Goal: Communication & Community: Answer question/provide support

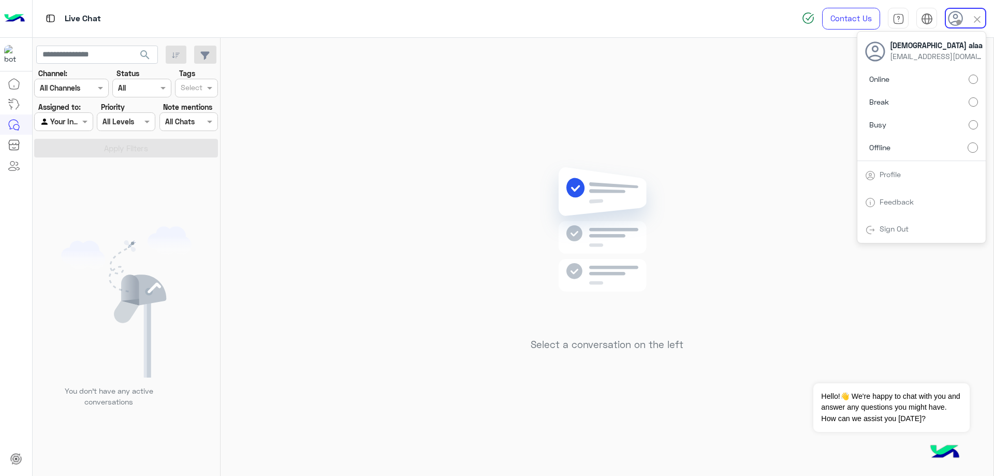
click at [965, 79] on label "Online" at bounding box center [921, 79] width 113 height 19
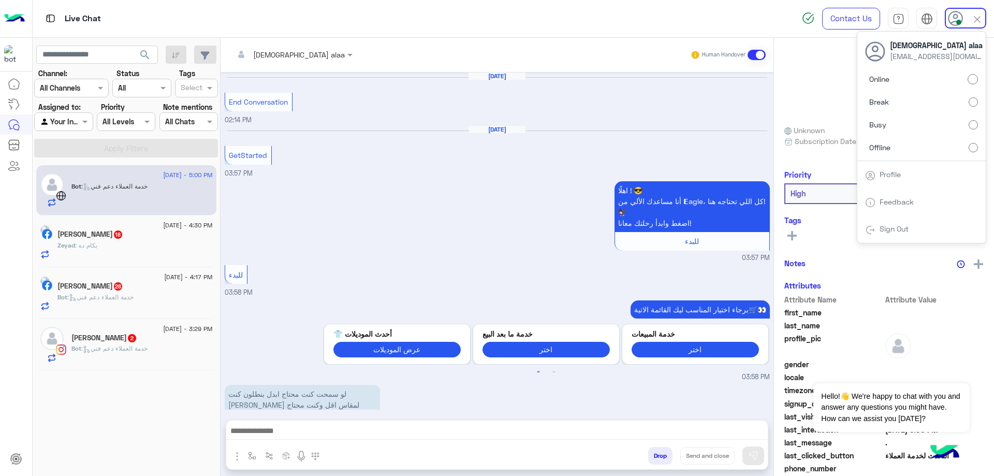
scroll to position [1007, 0]
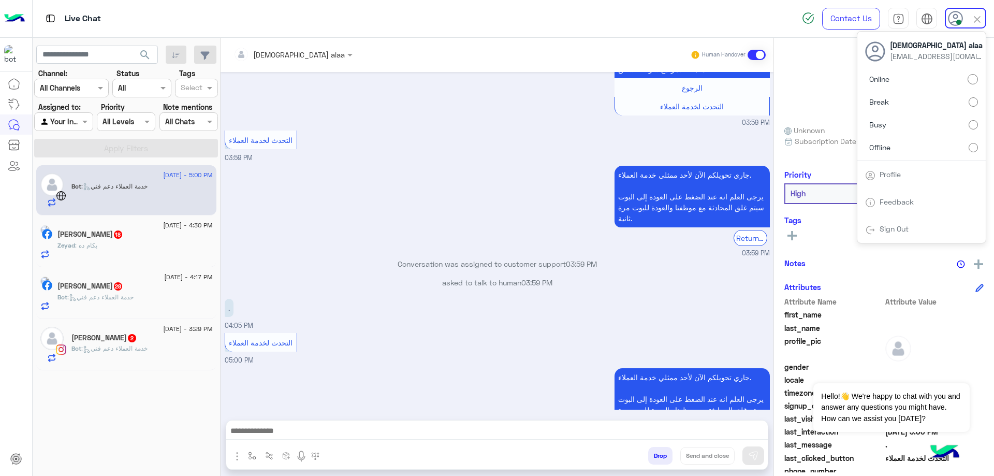
click at [279, 58] on div at bounding box center [292, 54] width 129 height 12
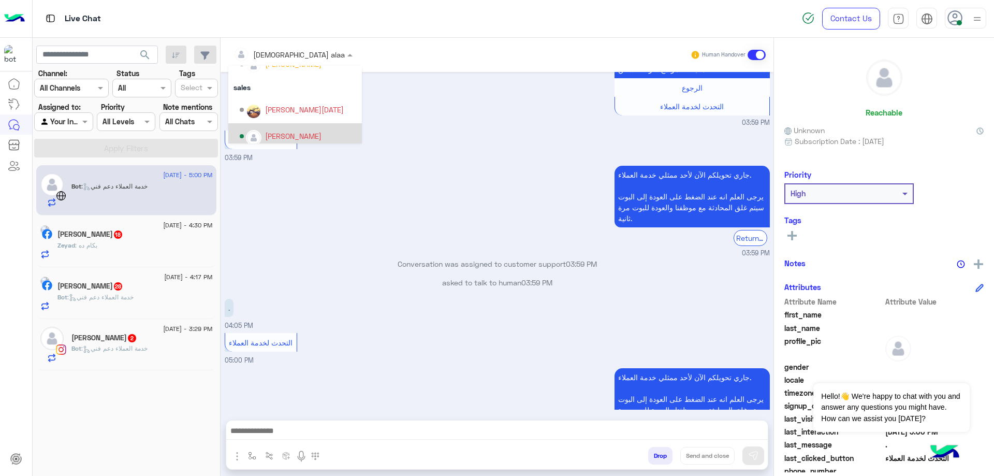
scroll to position [71, 0]
click at [377, 128] on div "التحدث لخدمة العملاء 03:59 PM" at bounding box center [497, 145] width 545 height 35
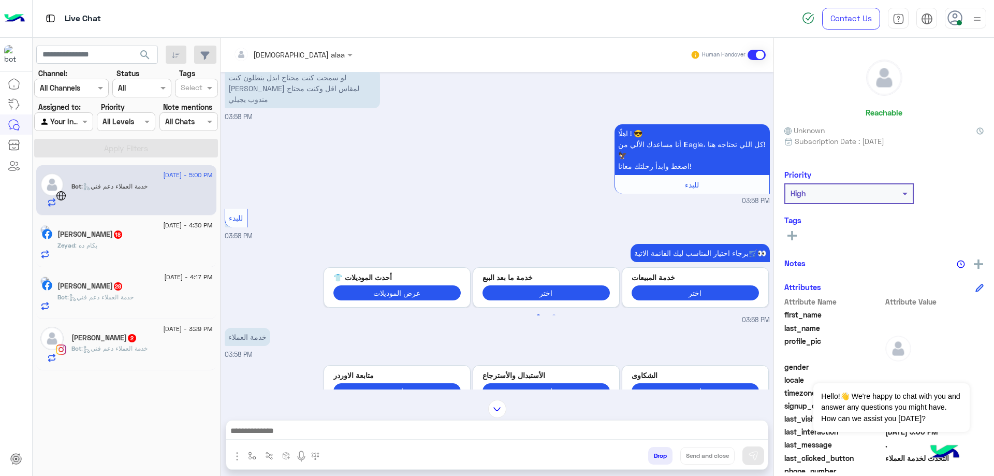
scroll to position [143, 0]
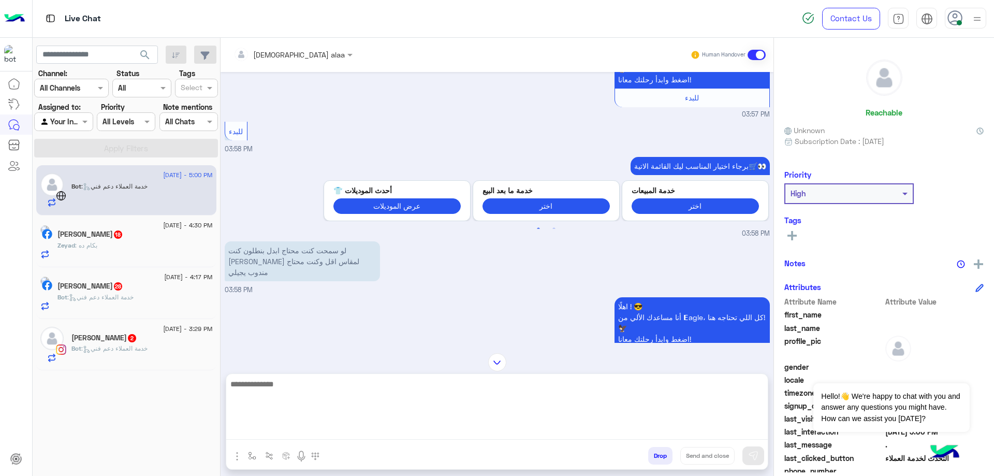
click at [409, 428] on textarea at bounding box center [497, 408] width 542 height 62
type textarea "*"
type textarea "**********"
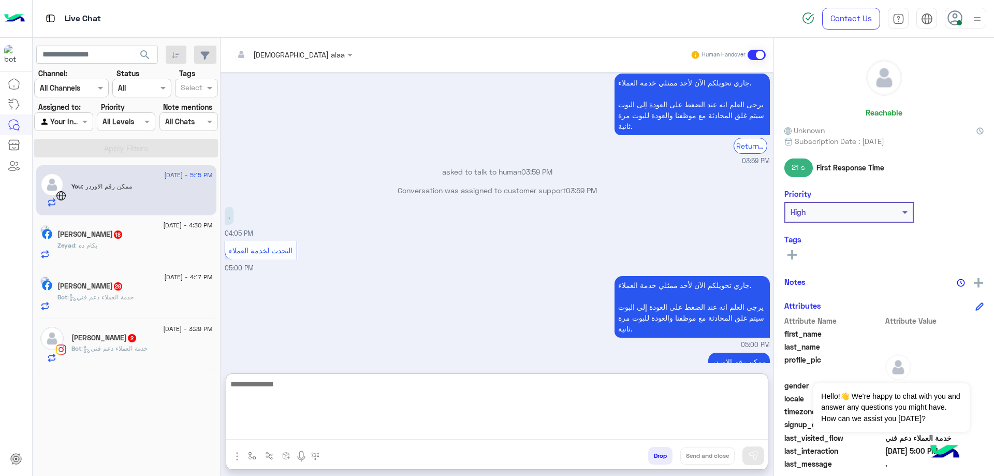
scroll to position [1105, 0]
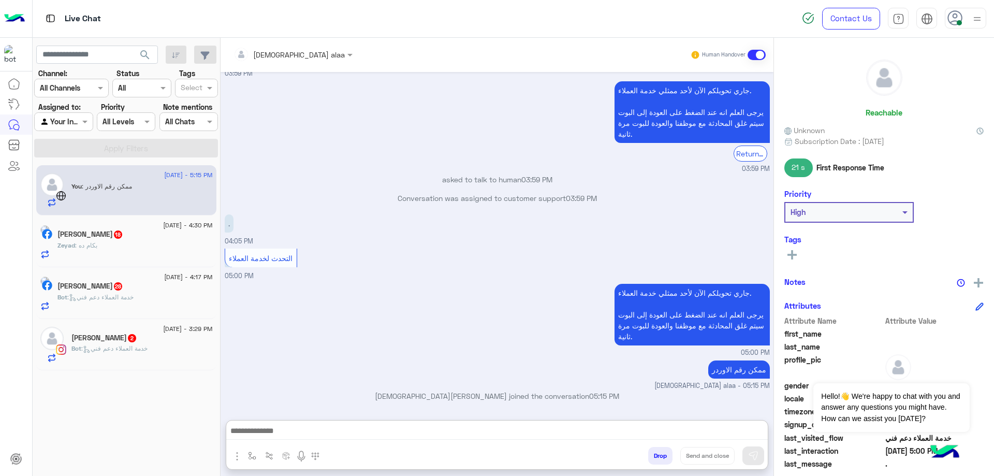
click at [136, 249] on div "Zeyad : بكام ده" at bounding box center [134, 250] width 155 height 18
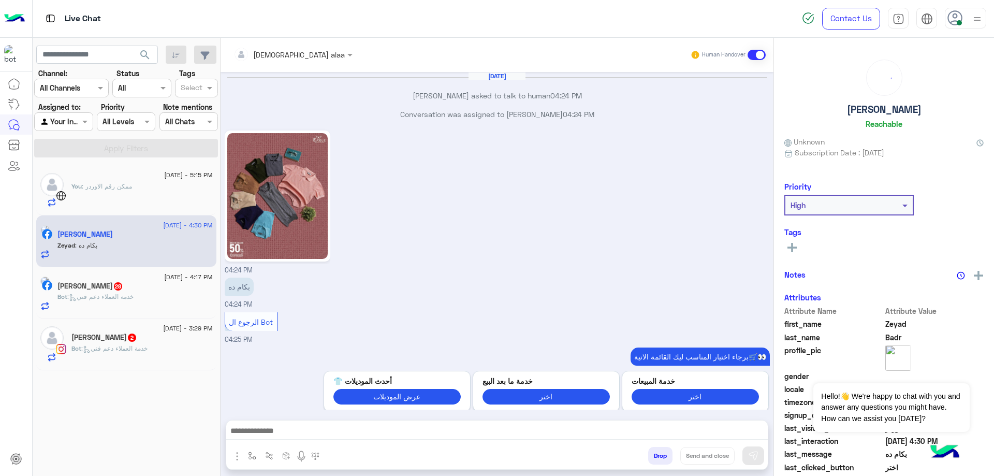
scroll to position [892, 0]
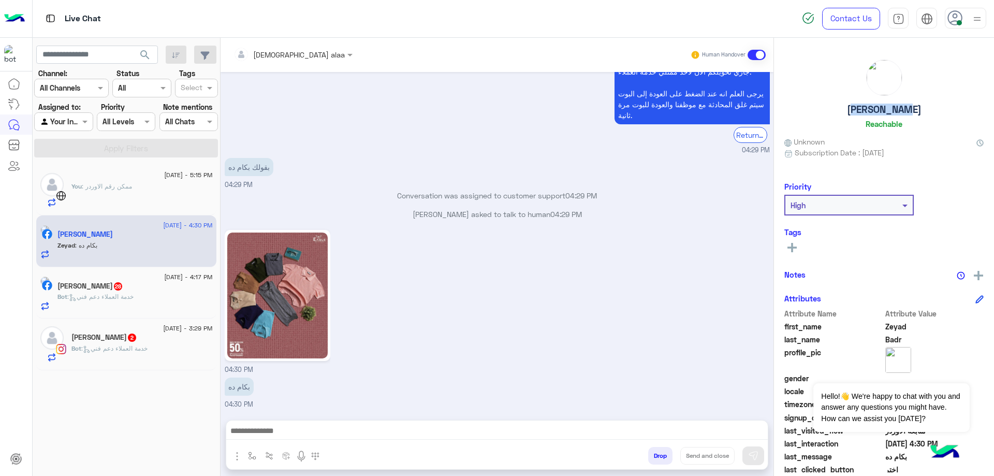
drag, startPoint x: 847, startPoint y: 113, endPoint x: 925, endPoint y: 108, distance: 78.4
click at [925, 108] on div "Zeyad Badr Reachable" at bounding box center [883, 96] width 199 height 73
copy h5 "[PERSON_NAME]"
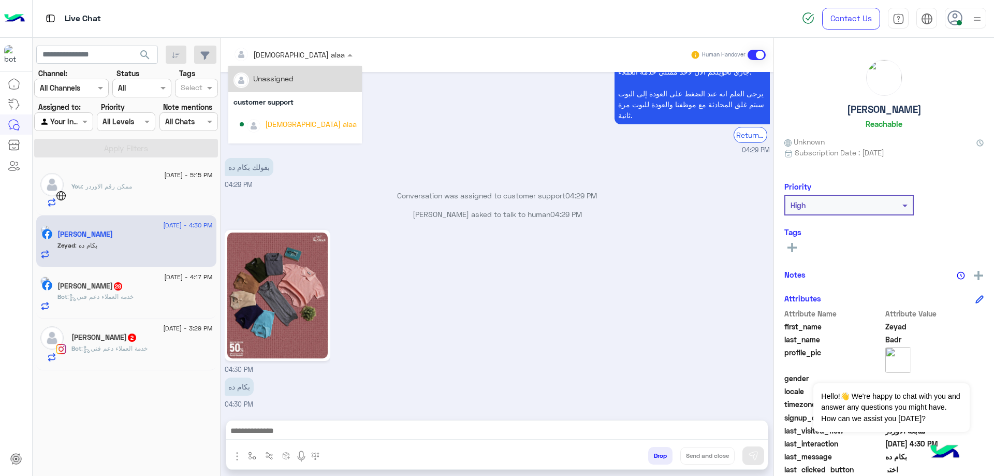
click at [345, 55] on span at bounding box center [351, 54] width 13 height 11
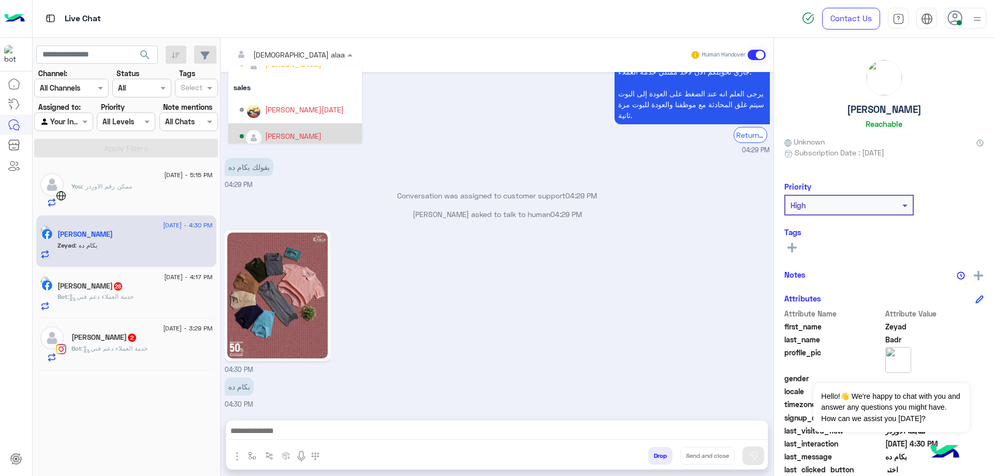
click at [293, 126] on div "[PERSON_NAME]" at bounding box center [295, 136] width 134 height 26
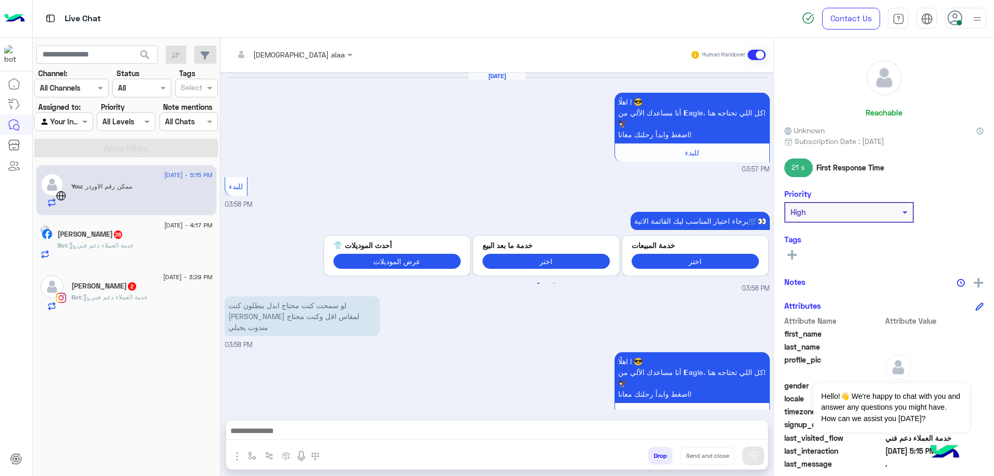
scroll to position [970, 0]
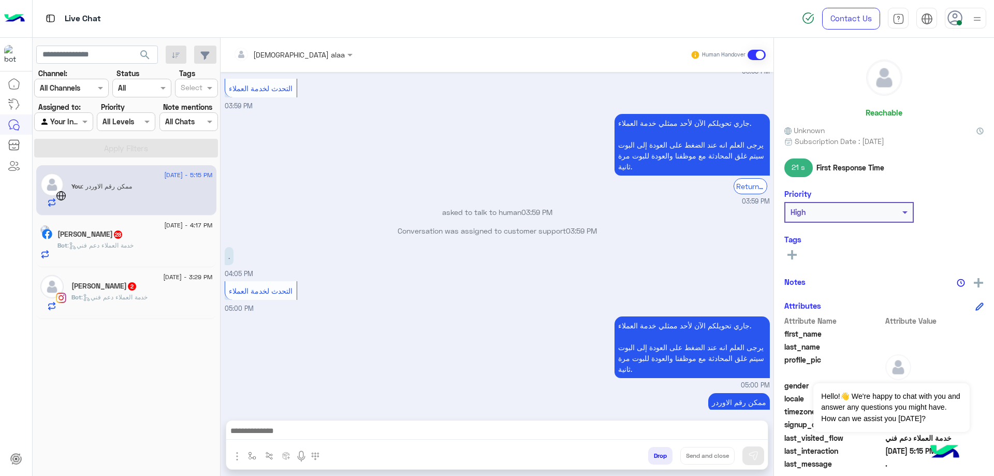
click at [139, 235] on div "[PERSON_NAME] 28" at bounding box center [134, 235] width 155 height 11
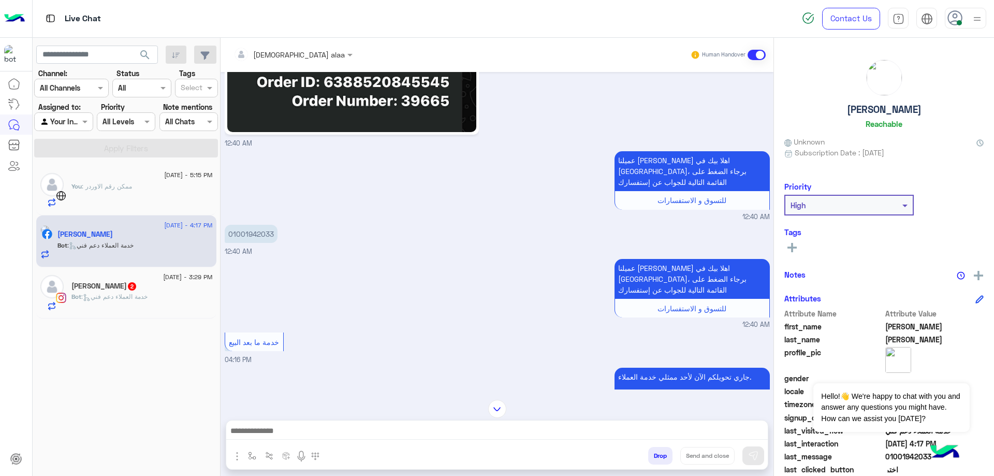
scroll to position [1492, 0]
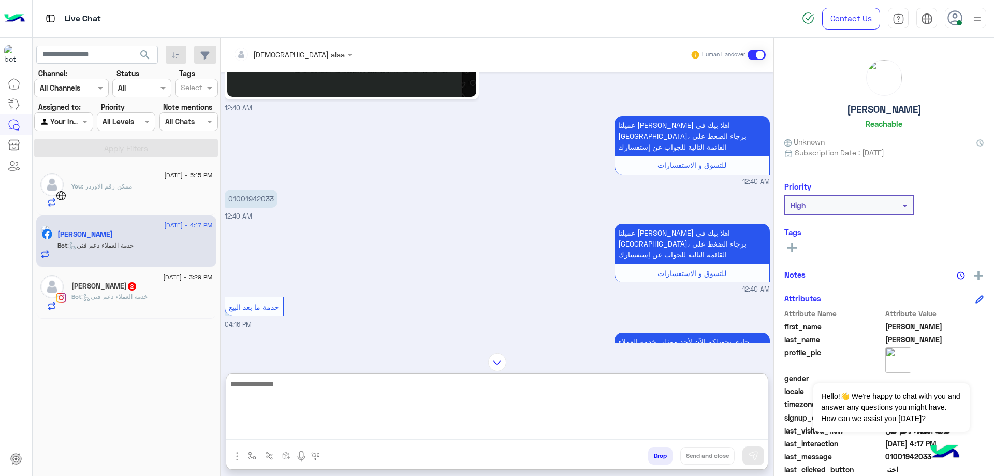
click at [360, 434] on textarea at bounding box center [497, 408] width 542 height 62
type textarea "**********"
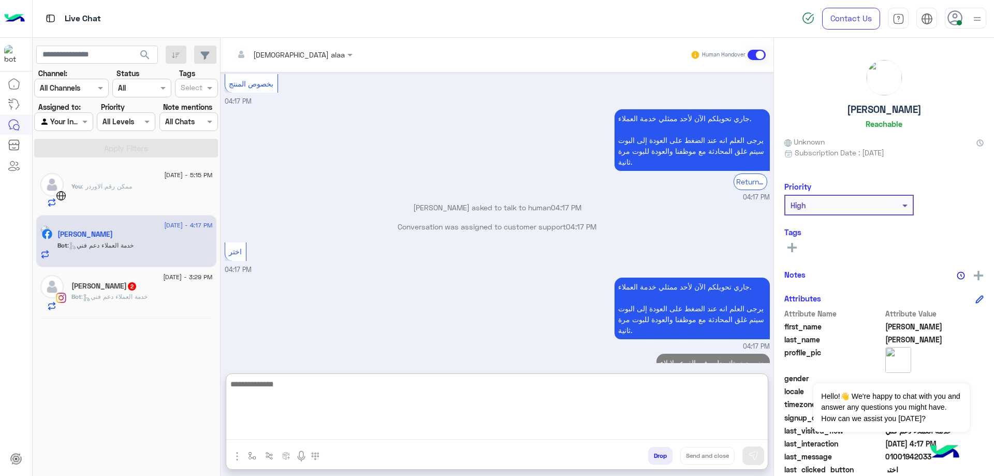
scroll to position [2265, 0]
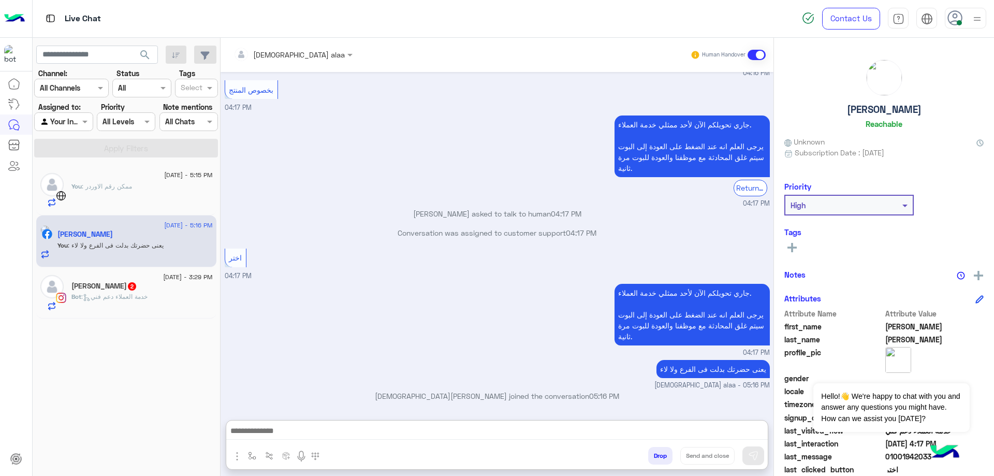
click at [128, 293] on span ": خدمة العملاء دعم فني" at bounding box center [114, 297] width 66 height 8
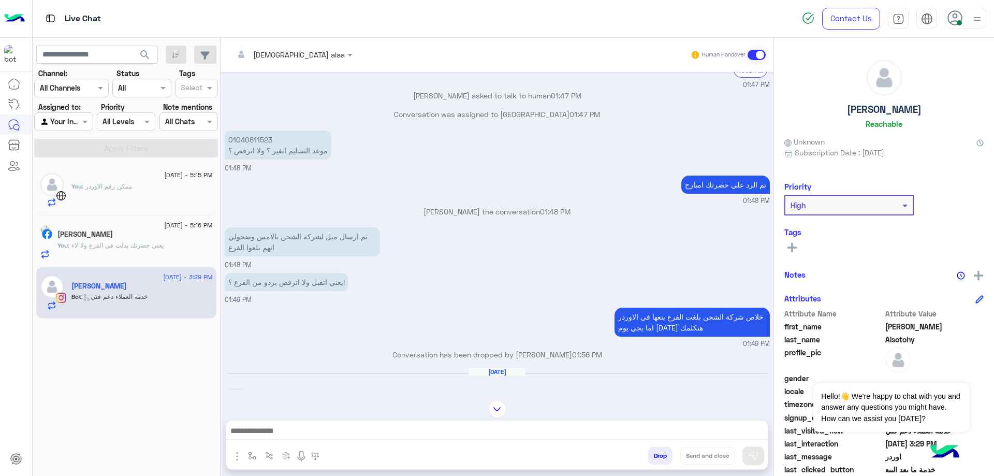
scroll to position [247, 0]
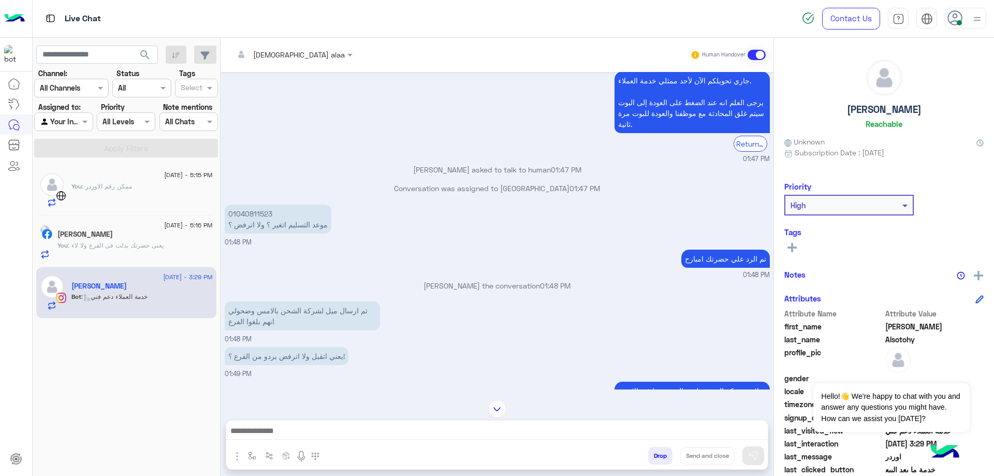
click at [258, 211] on p "01040811523 موعد التسليم اتغير ؟ ولا اترفض ؟" at bounding box center [278, 219] width 107 height 29
drag, startPoint x: 258, startPoint y: 211, endPoint x: 346, endPoint y: 170, distance: 97.7
click at [346, 170] on p "[PERSON_NAME] asked to talk to human 01:47 PM" at bounding box center [497, 169] width 545 height 11
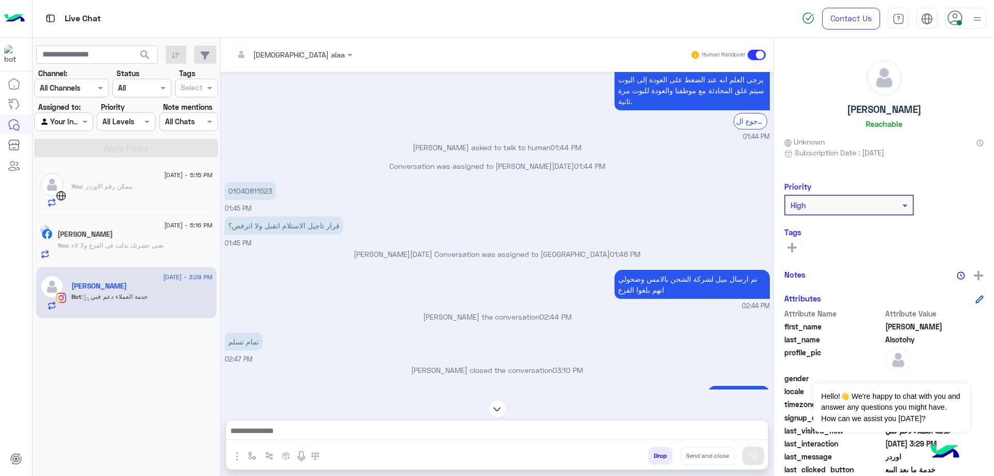
scroll to position [228, 0]
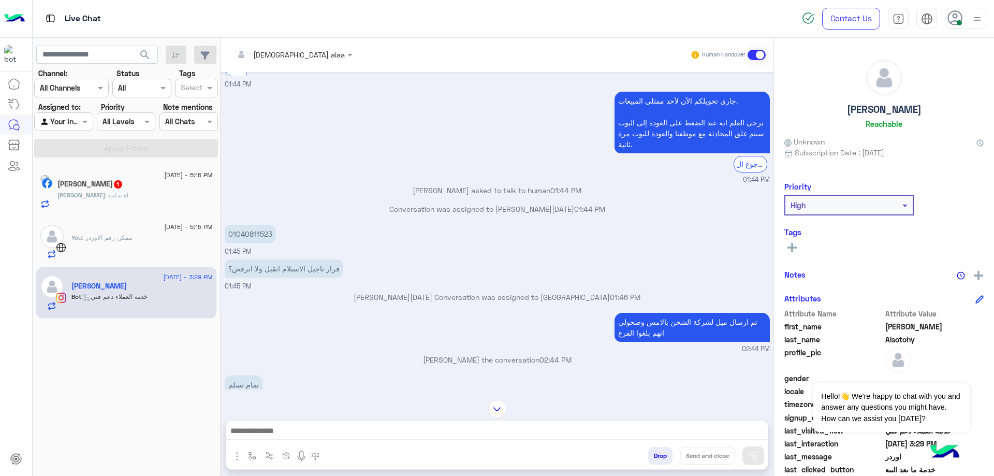
click at [247, 225] on p "01040811523" at bounding box center [250, 234] width 51 height 18
copy p "01040811523"
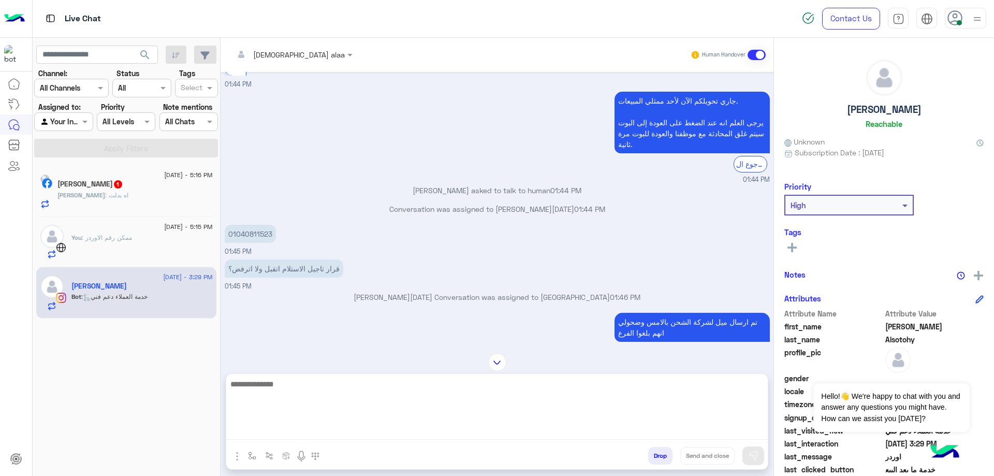
click at [347, 425] on textarea at bounding box center [497, 408] width 542 height 62
type textarea "**********"
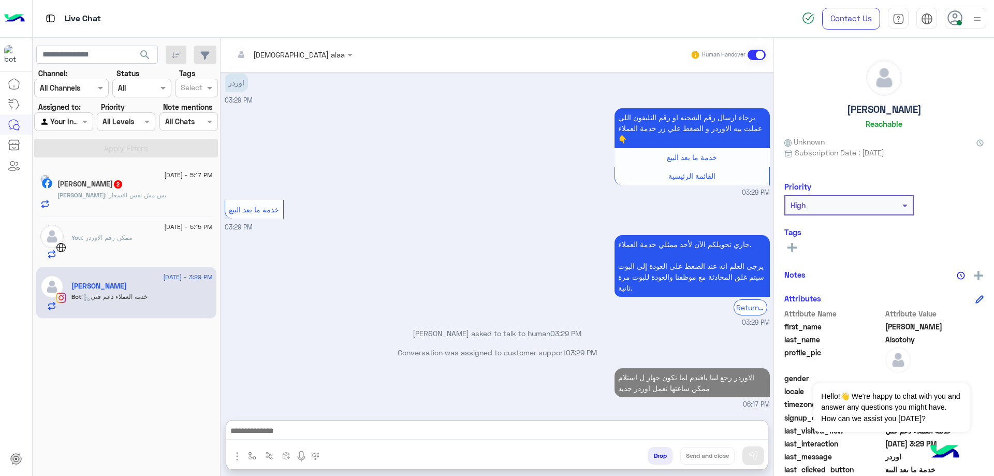
scroll to position [1493, 0]
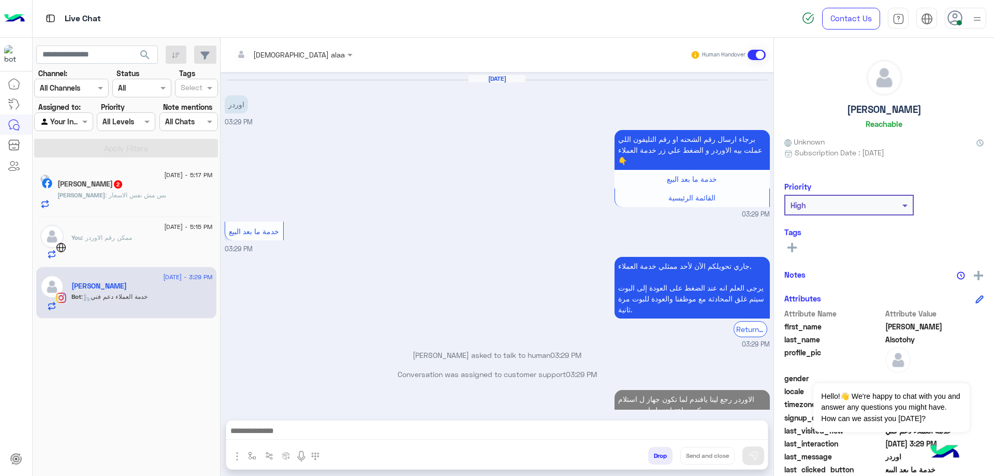
drag, startPoint x: 825, startPoint y: 113, endPoint x: 927, endPoint y: 115, distance: 101.5
click at [927, 115] on div "[PERSON_NAME] Reachable" at bounding box center [883, 96] width 199 height 73
copy h5 "[PERSON_NAME]"
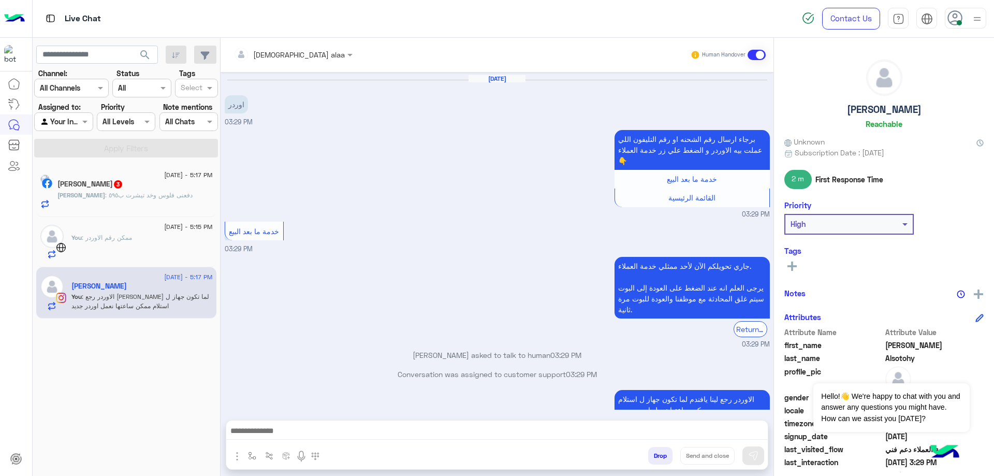
scroll to position [1512, 0]
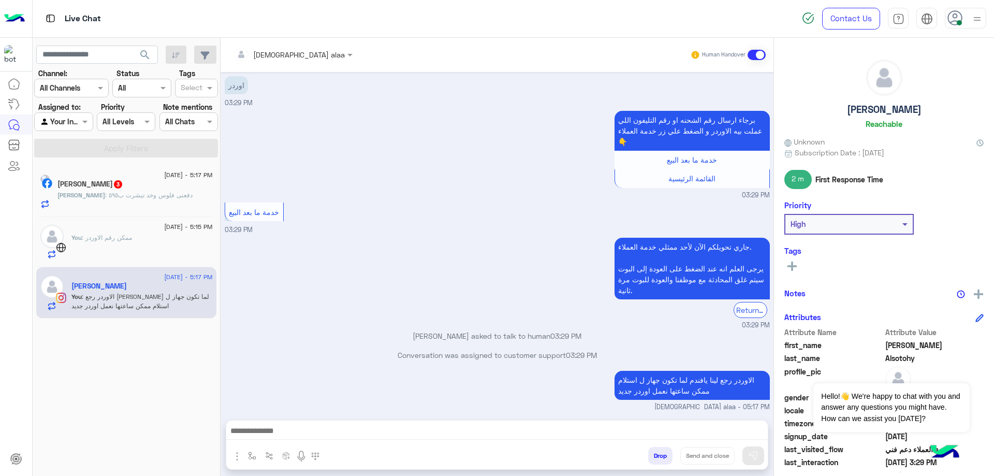
click at [180, 183] on div "[PERSON_NAME] 3" at bounding box center [134, 185] width 155 height 11
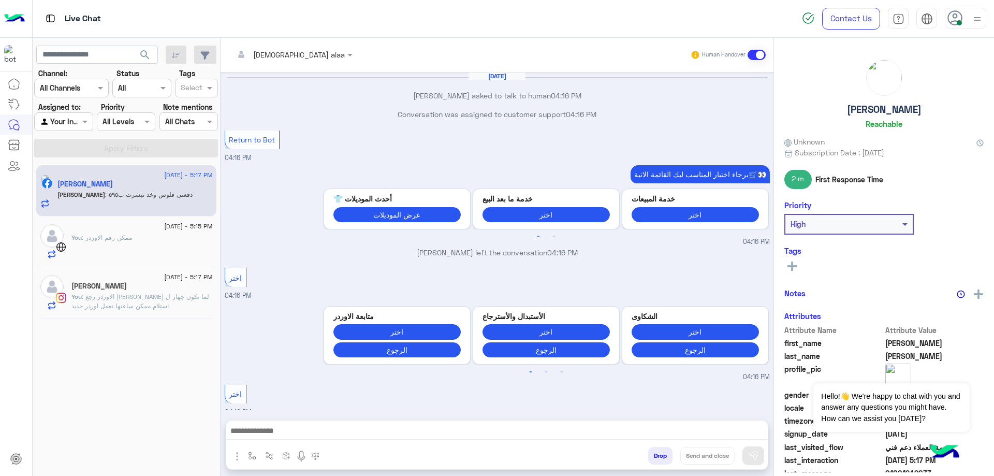
scroll to position [516, 0]
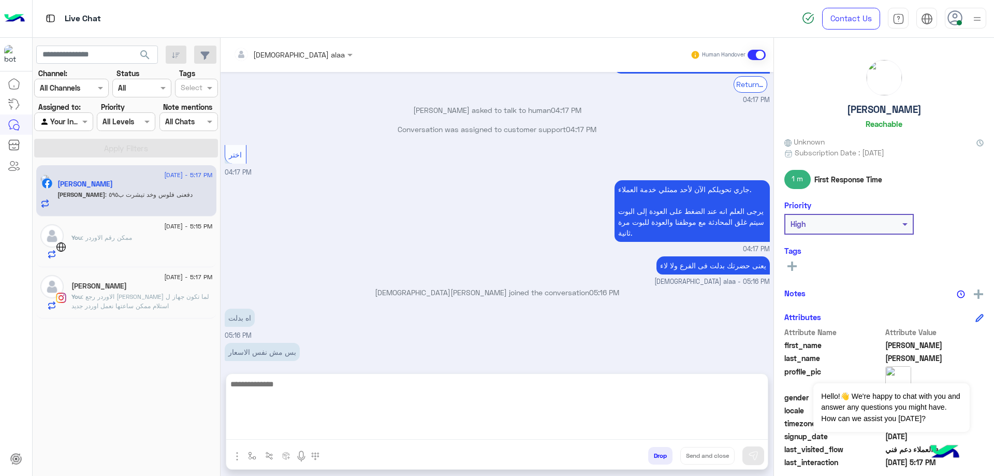
click at [367, 431] on textarea at bounding box center [497, 408] width 542 height 62
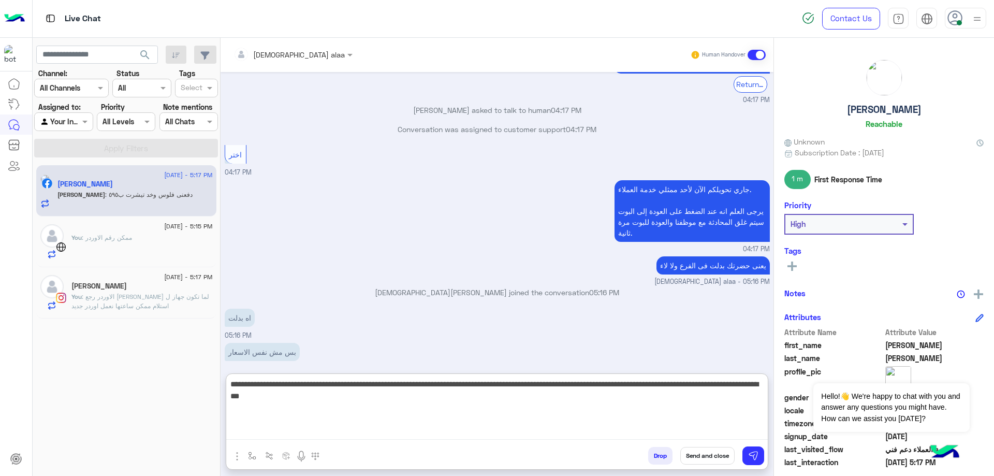
type textarea "**********"
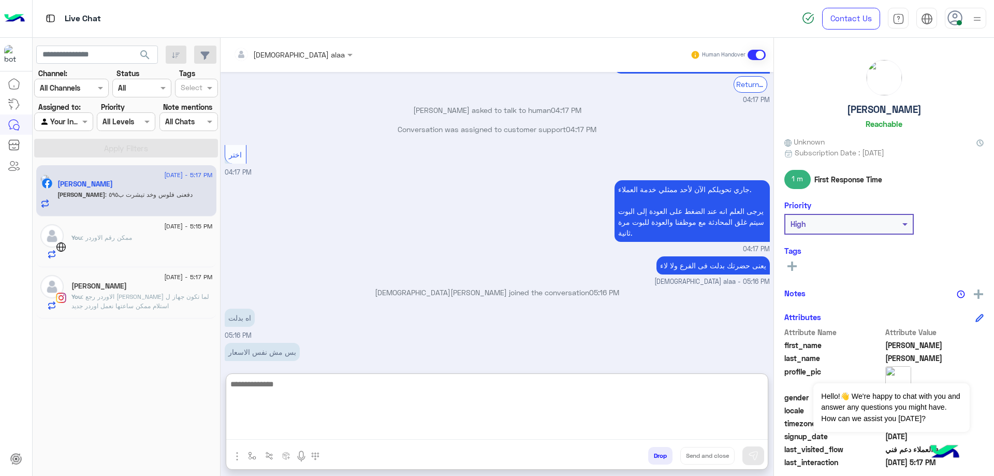
scroll to position [639, 0]
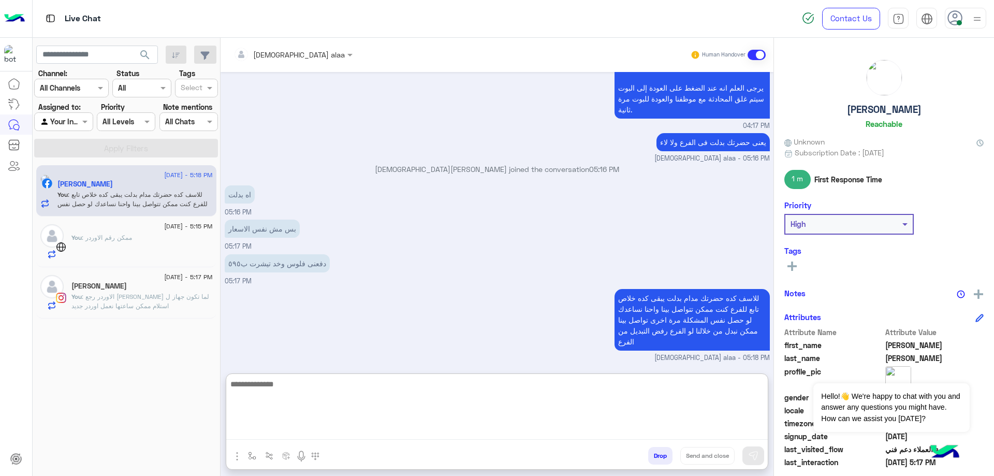
click at [407, 392] on textarea at bounding box center [497, 408] width 542 height 62
type textarea "**********"
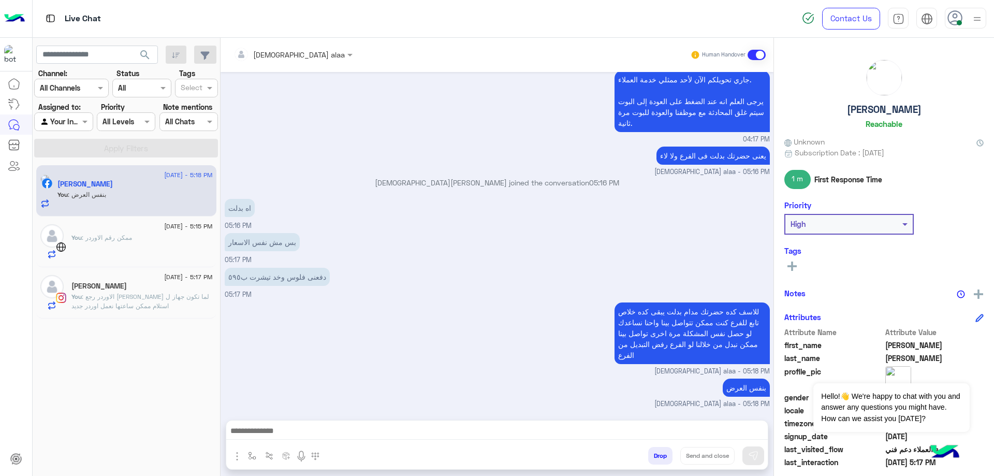
click at [140, 298] on span ": الاوردر رجع [PERSON_NAME] لما تكون جهاز ل استلام ممكن ساعتها نعمل اوردر جديد" at bounding box center [140, 301] width 138 height 17
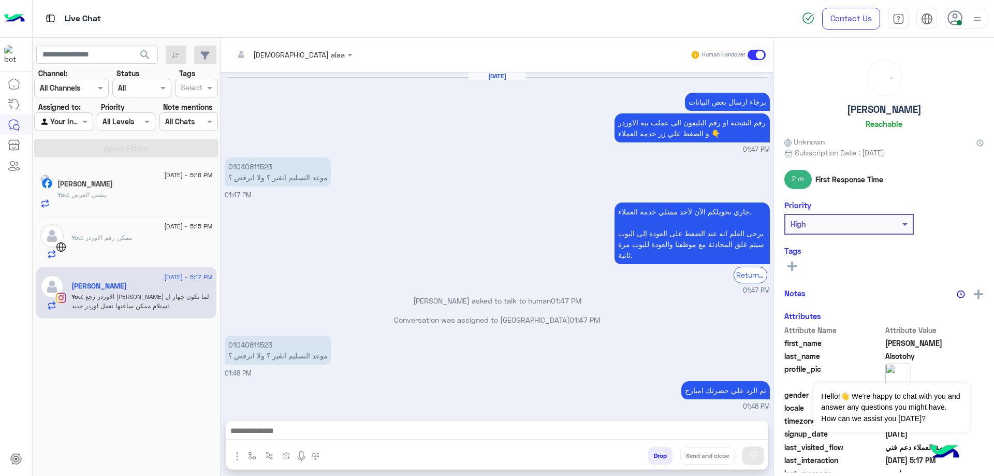
scroll to position [539, 0]
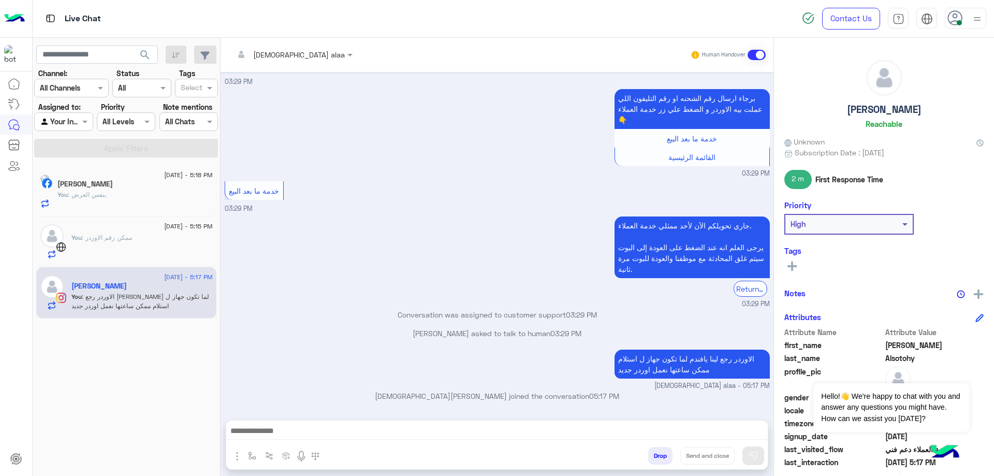
click at [125, 196] on div "You : بنفس العرض" at bounding box center [134, 199] width 155 height 18
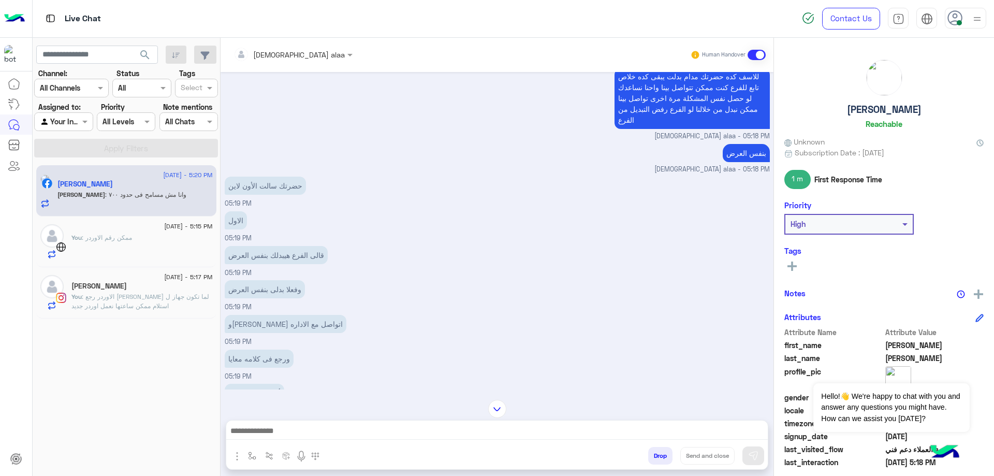
scroll to position [910, 0]
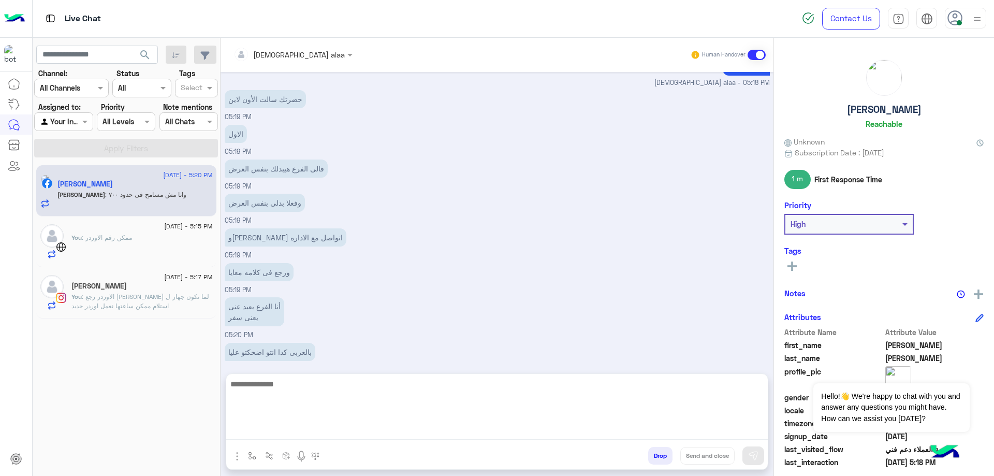
click at [383, 433] on textarea at bounding box center [497, 408] width 542 height 62
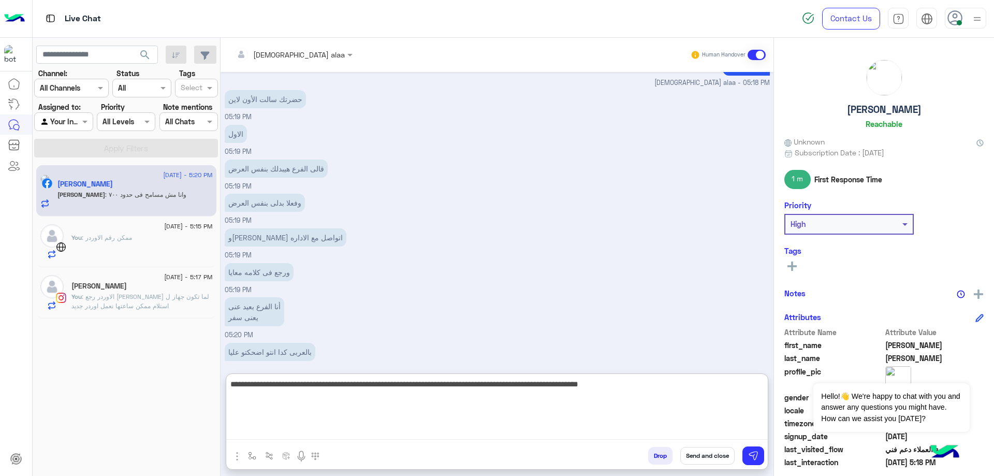
type textarea "**********"
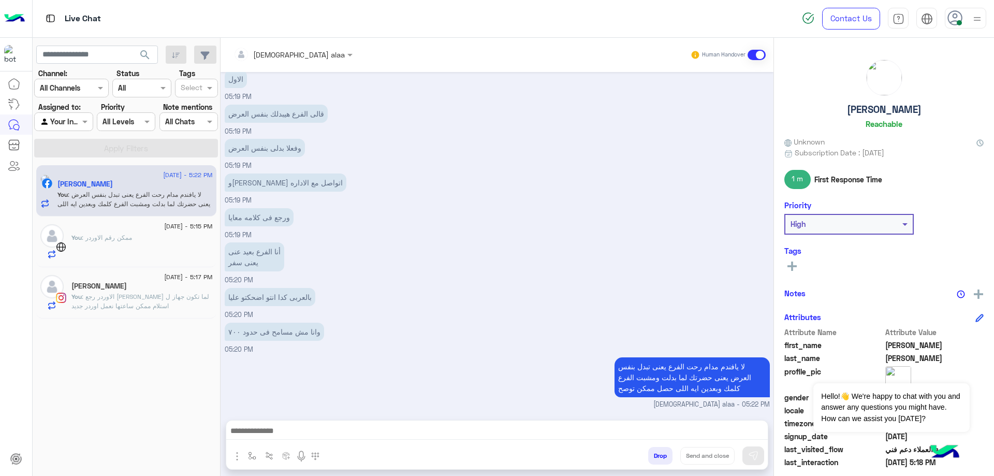
scroll to position [965, 0]
drag, startPoint x: 835, startPoint y: 119, endPoint x: 914, endPoint y: 112, distance: 79.5
click at [914, 112] on div "[PERSON_NAME] Reachable" at bounding box center [883, 96] width 199 height 73
copy h5 "[PERSON_NAME]"
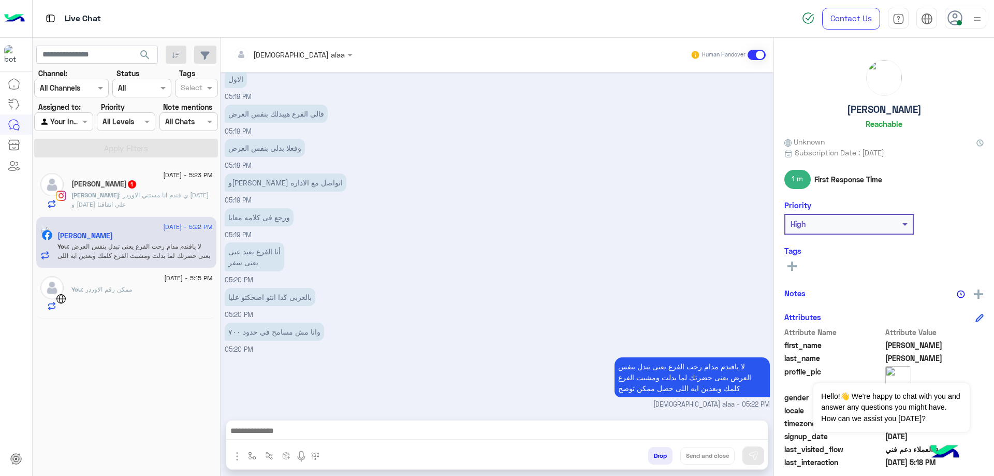
click at [162, 202] on p "[PERSON_NAME] : ي فندم انا مستني الاوردر [DATE] و [DATE] علي اتفاقنا" at bounding box center [141, 200] width 141 height 19
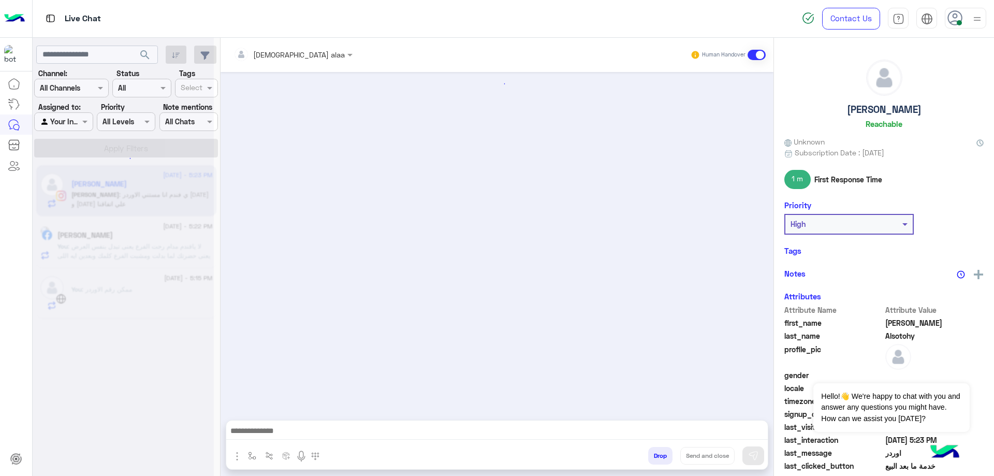
scroll to position [520, 0]
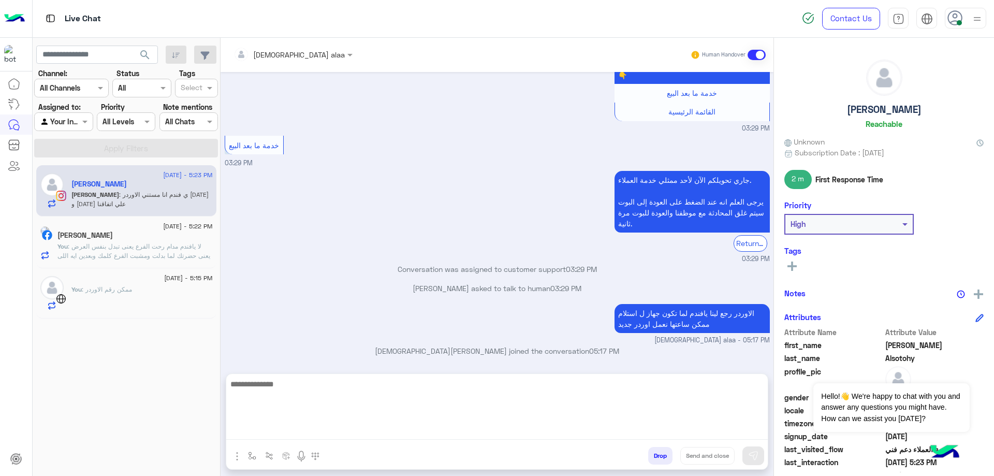
click at [481, 431] on textarea at bounding box center [497, 408] width 542 height 62
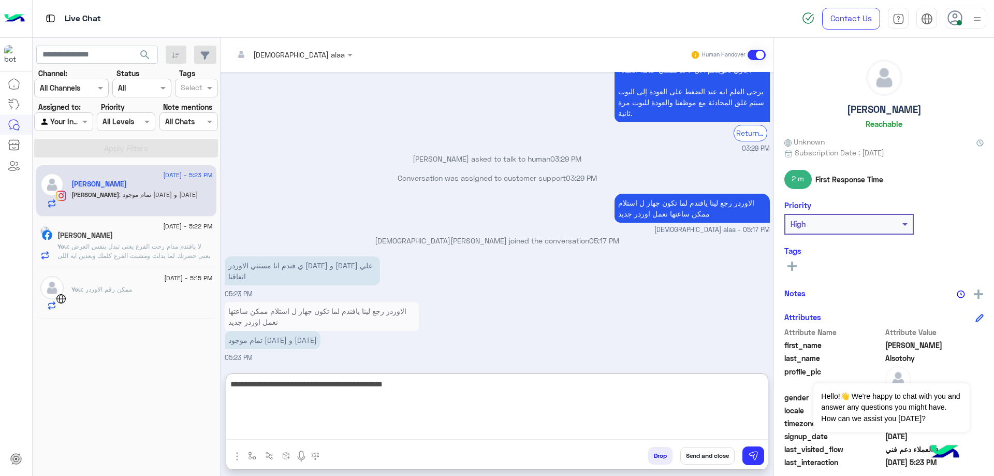
scroll to position [665, 0]
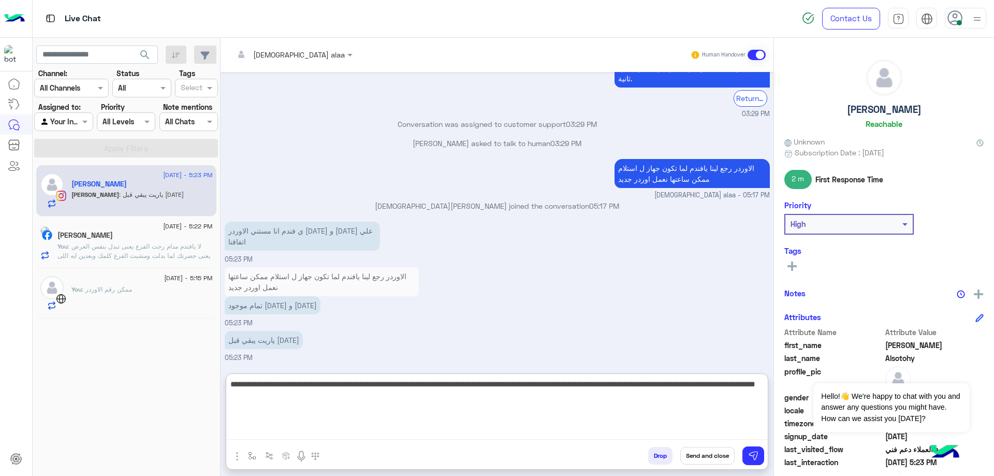
type textarea "**********"
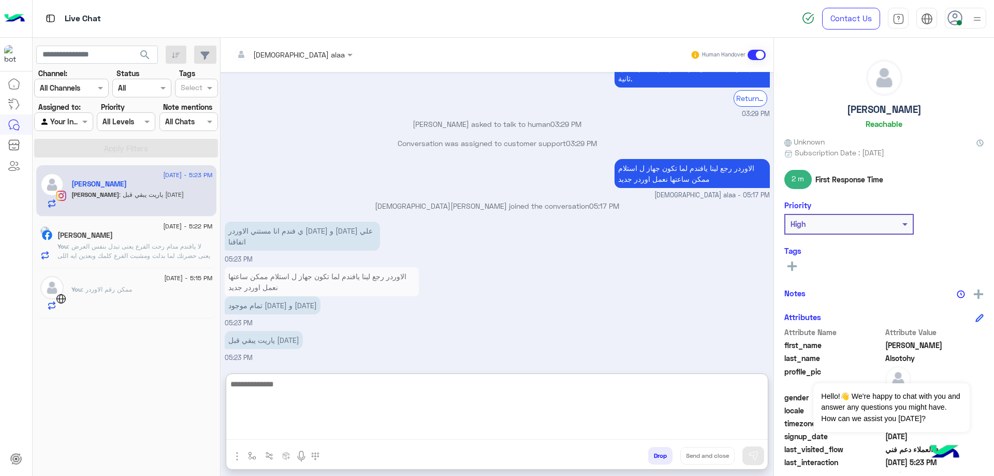
scroll to position [741, 0]
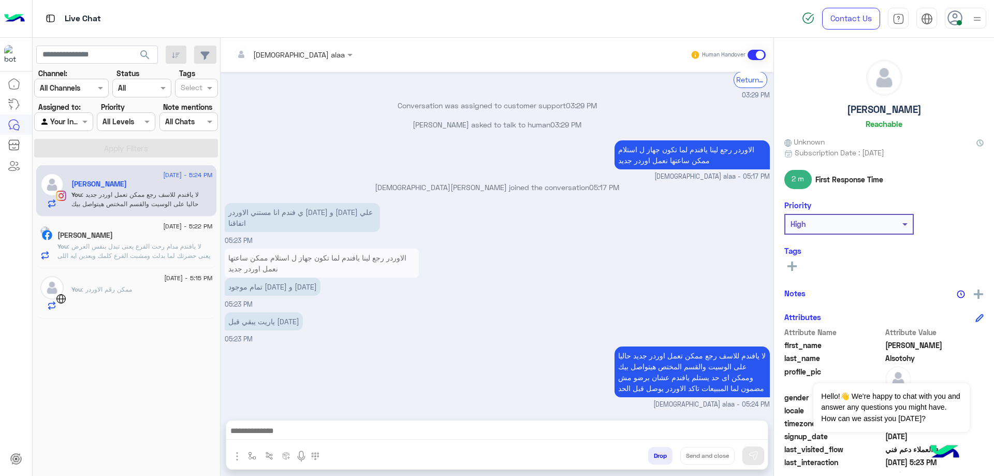
click at [138, 247] on span ": لا يافندم مدام رحت الفرع يعنى تبدل بنفس العرض يعنى حضرتك لما بدلت ومشبت الفرع…" at bounding box center [133, 255] width 153 height 26
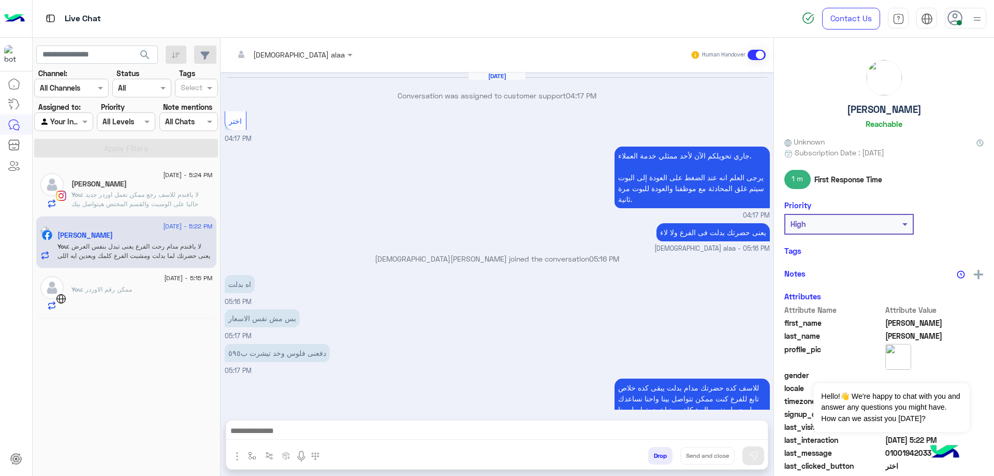
scroll to position [453, 0]
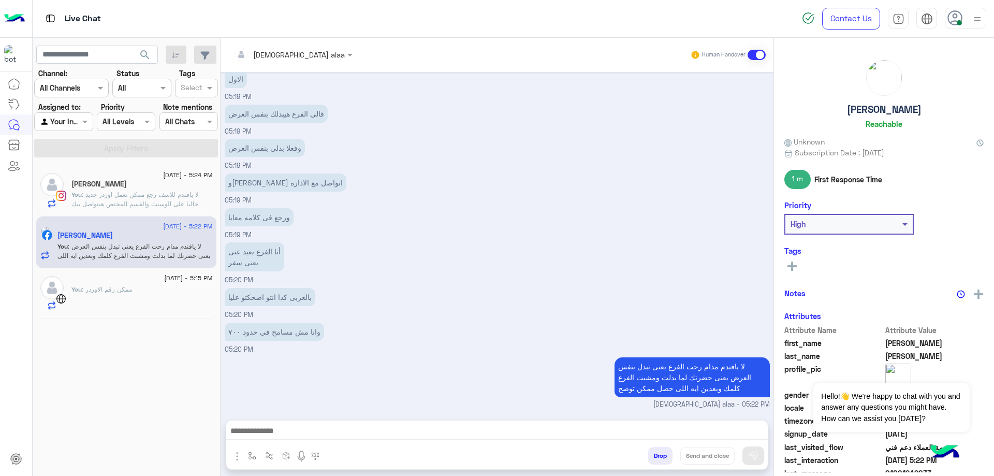
click at [147, 193] on span ": لا يافندم للاسف رجع ممكن تعمل اوردر جديد حاليا على الوسيت والقسم المختص هيتوا…" at bounding box center [140, 209] width 139 height 36
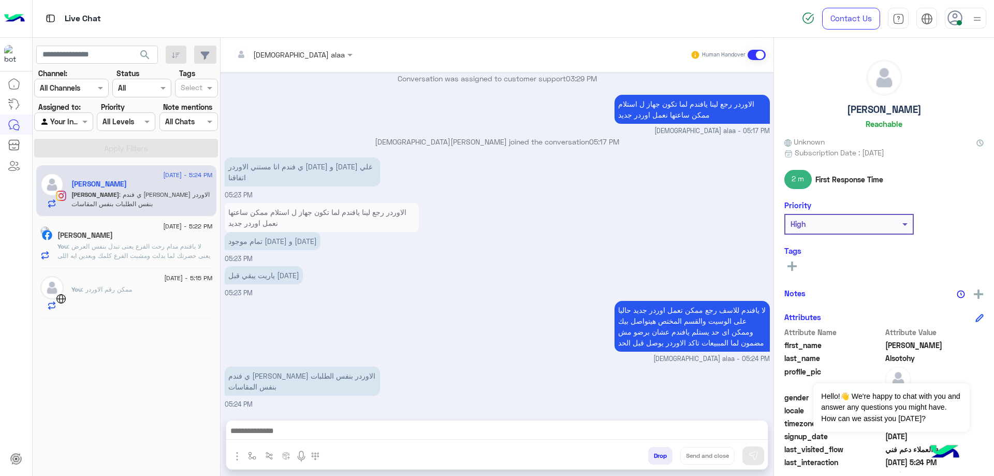
scroll to position [580, 0]
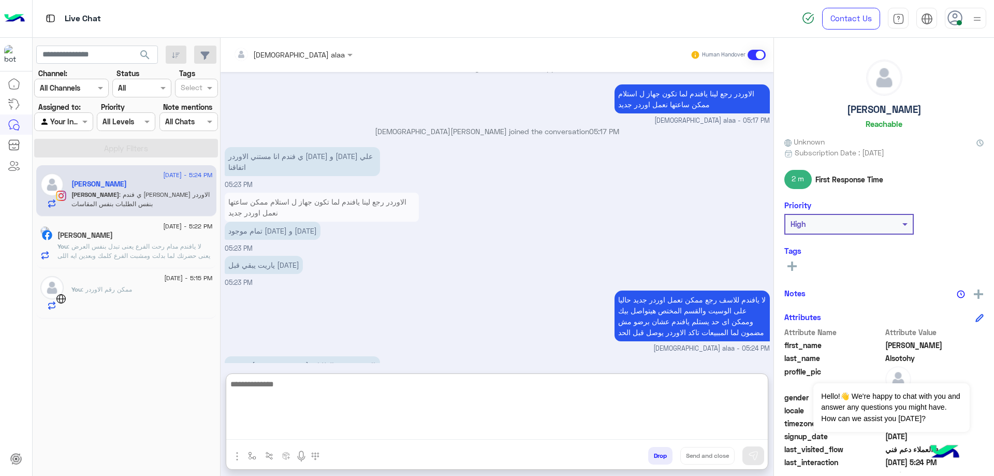
click at [400, 427] on textarea at bounding box center [497, 408] width 542 height 62
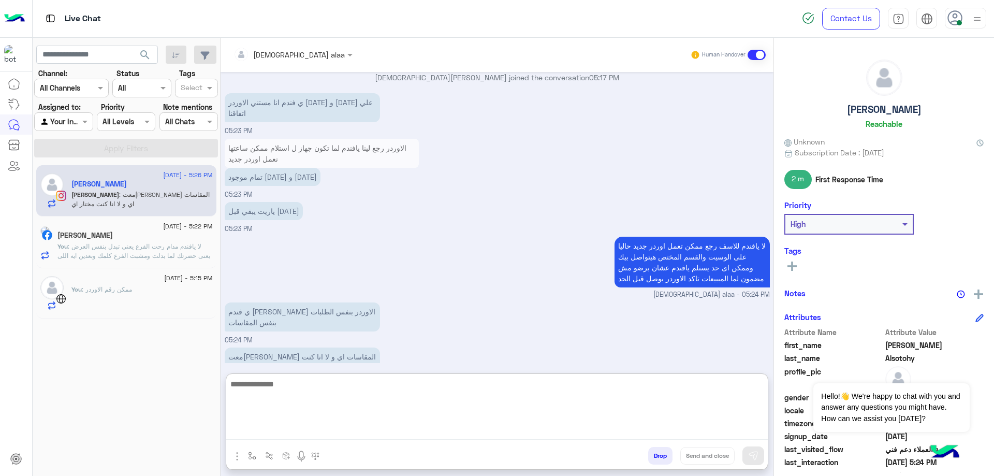
scroll to position [661, 0]
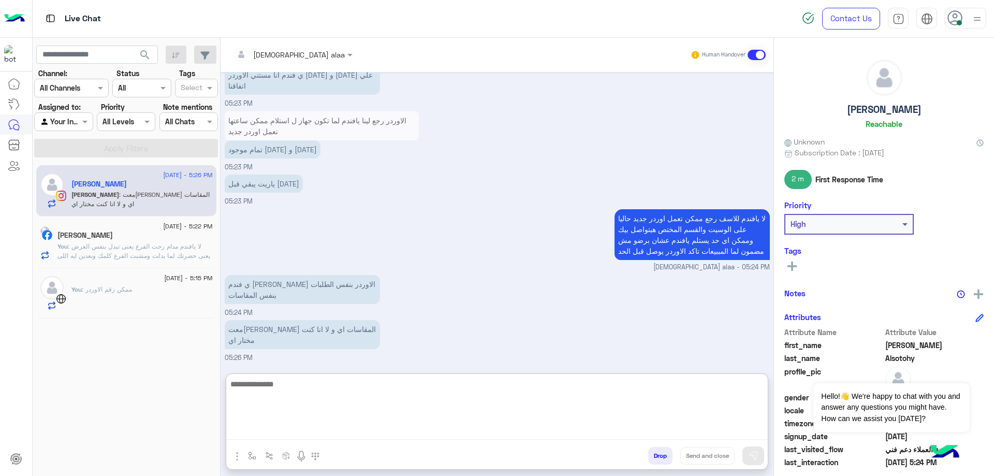
click at [383, 382] on textarea at bounding box center [497, 408] width 542 height 62
type textarea "**********"
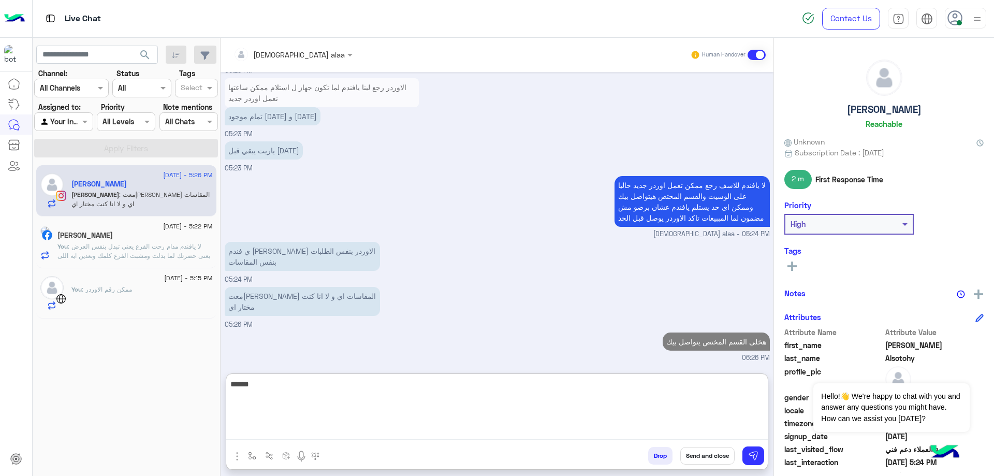
type textarea "******"
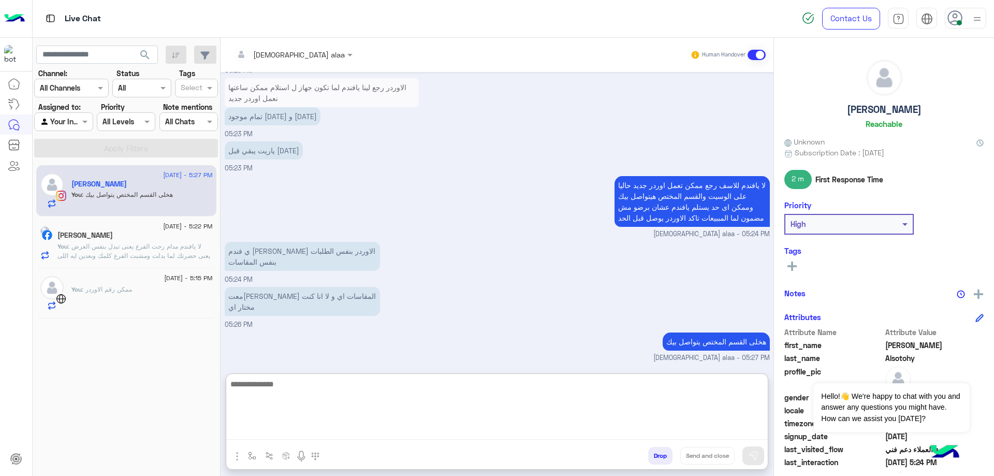
scroll to position [727, 0]
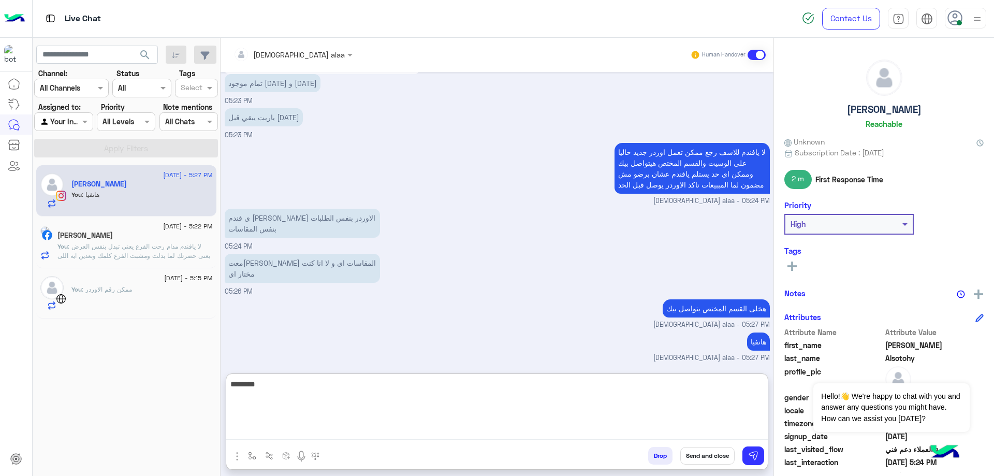
type textarea "********"
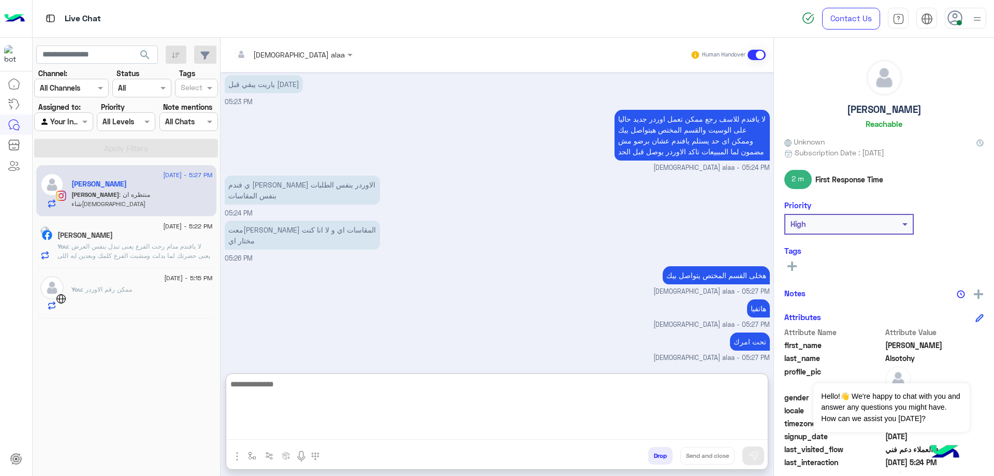
scroll to position [795, 0]
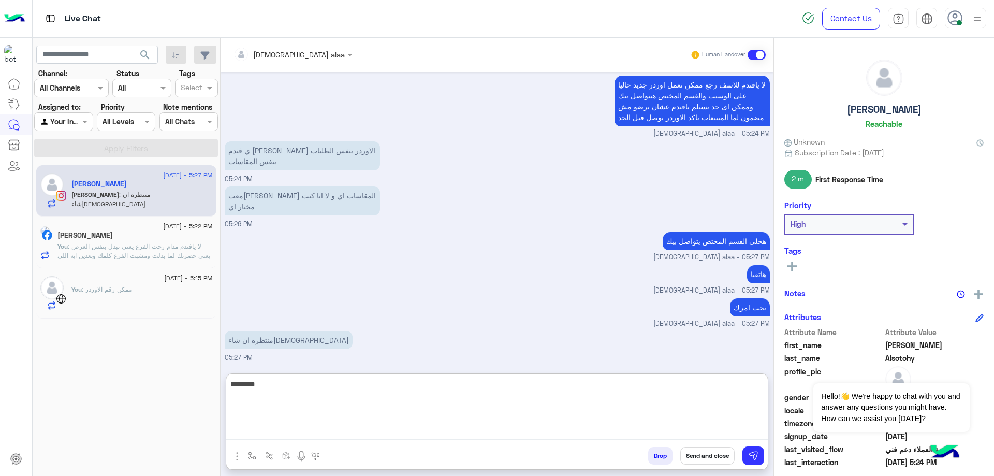
type textarea "********"
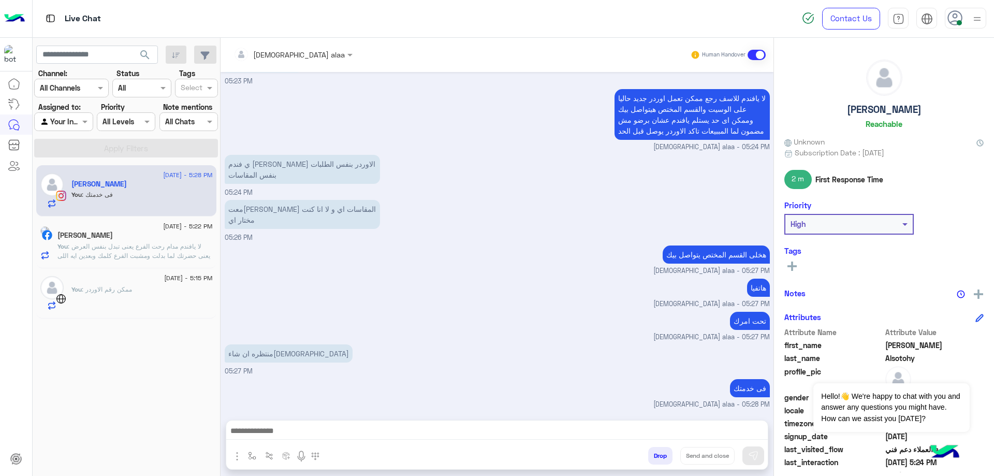
click at [657, 456] on button "Drop" at bounding box center [660, 456] width 24 height 18
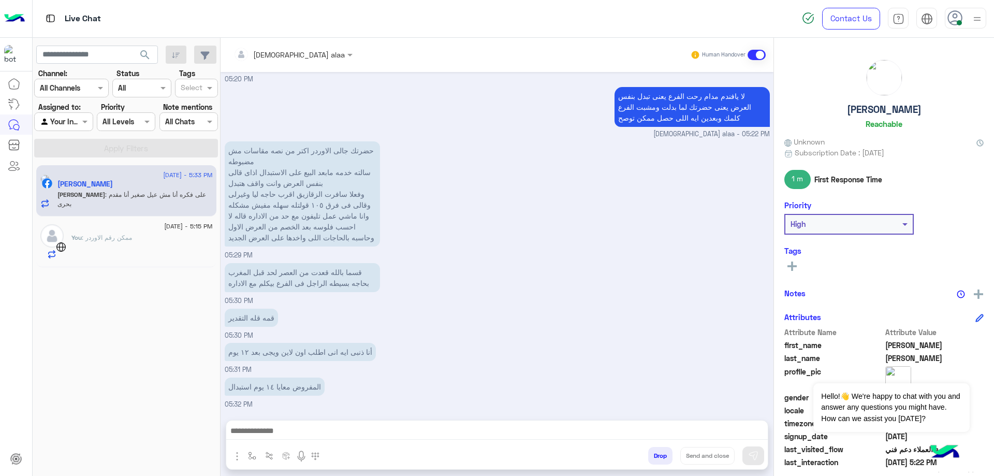
scroll to position [768, 0]
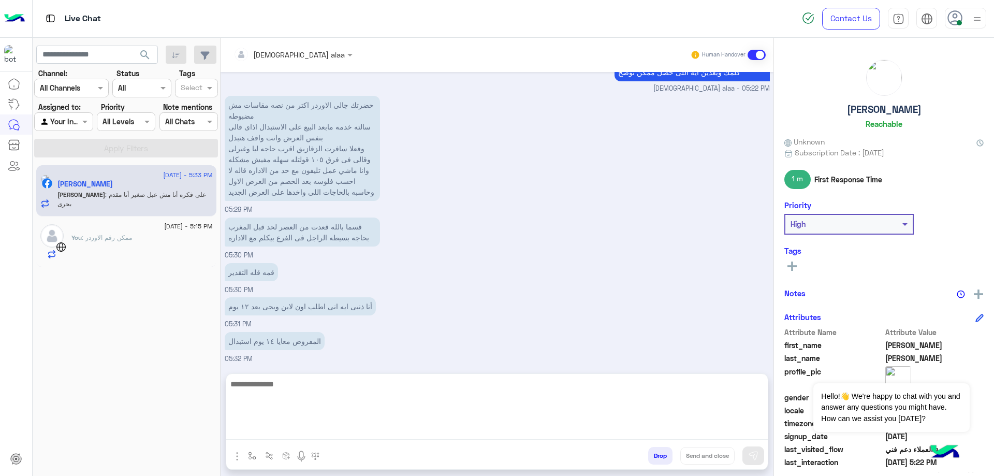
click at [356, 432] on textarea at bounding box center [497, 408] width 542 height 62
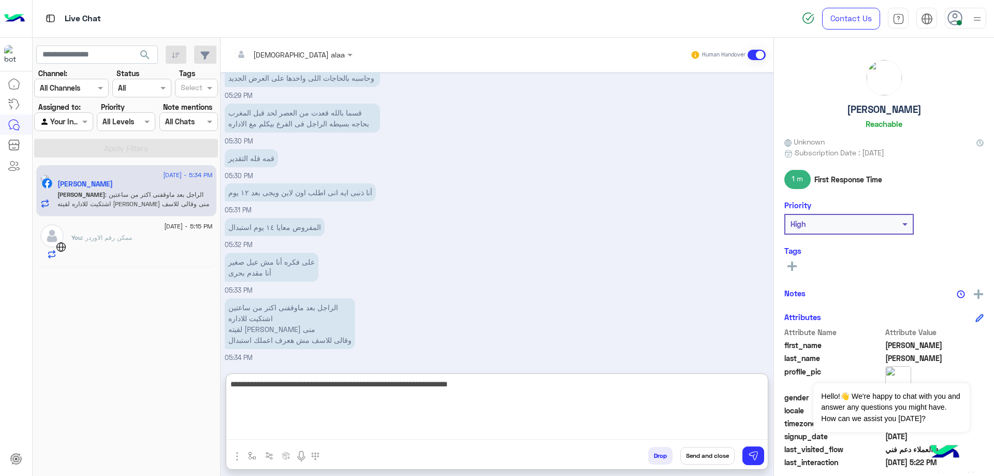
type textarea "**********"
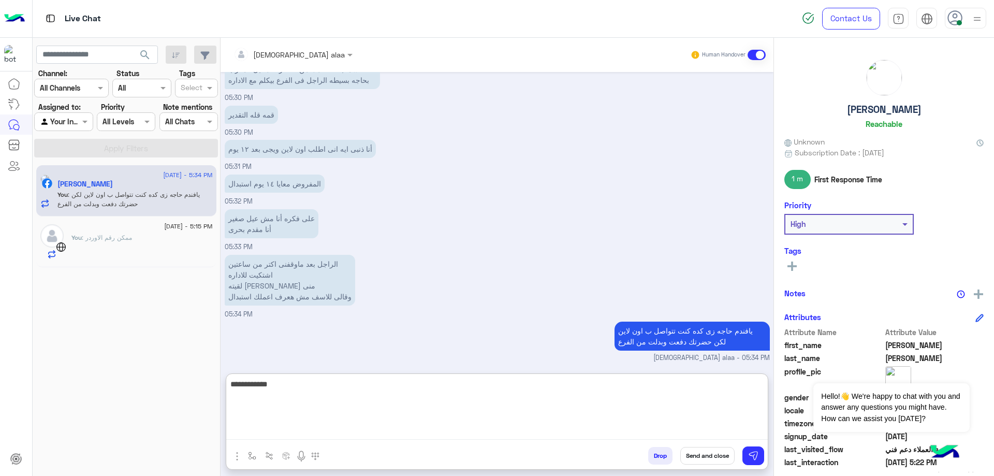
type textarea "**********"
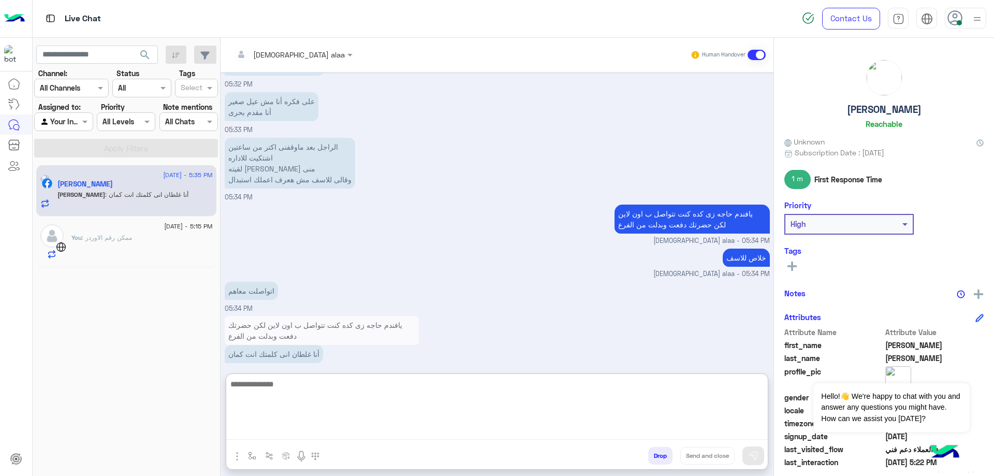
scroll to position [1057, 0]
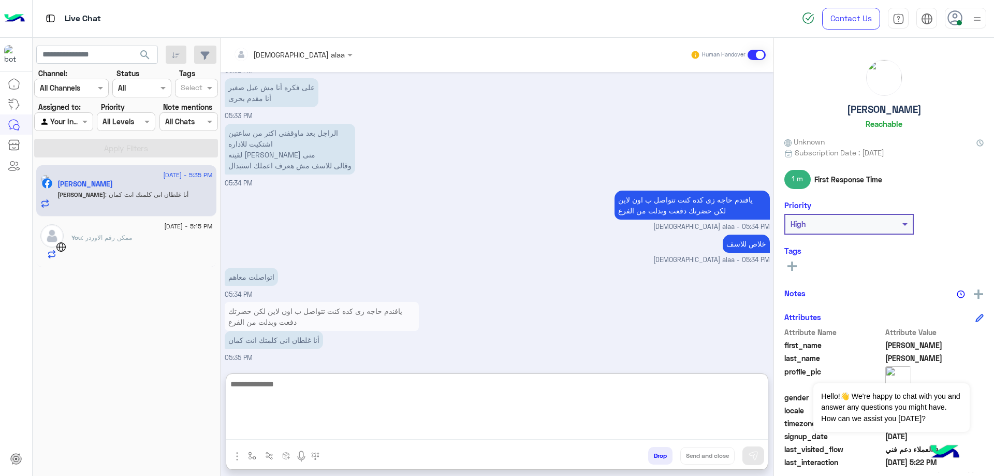
click at [424, 390] on textarea at bounding box center [497, 408] width 542 height 62
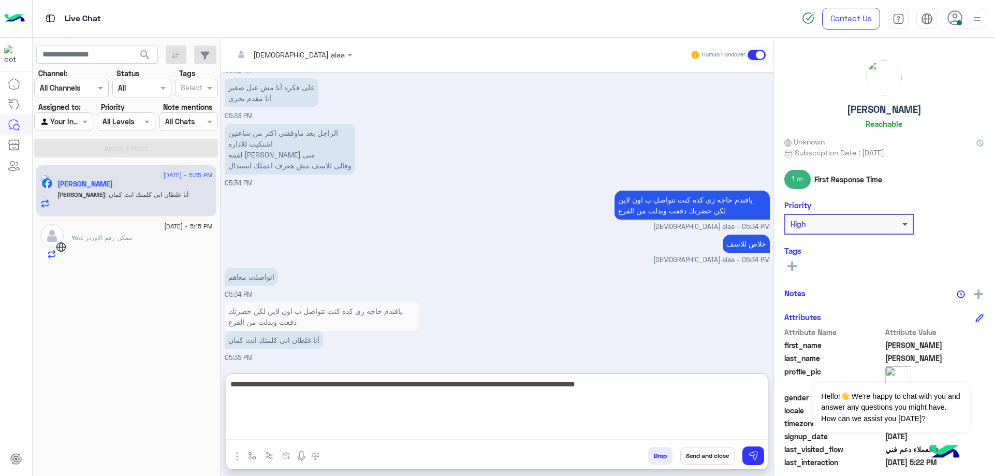
type textarea "**********"
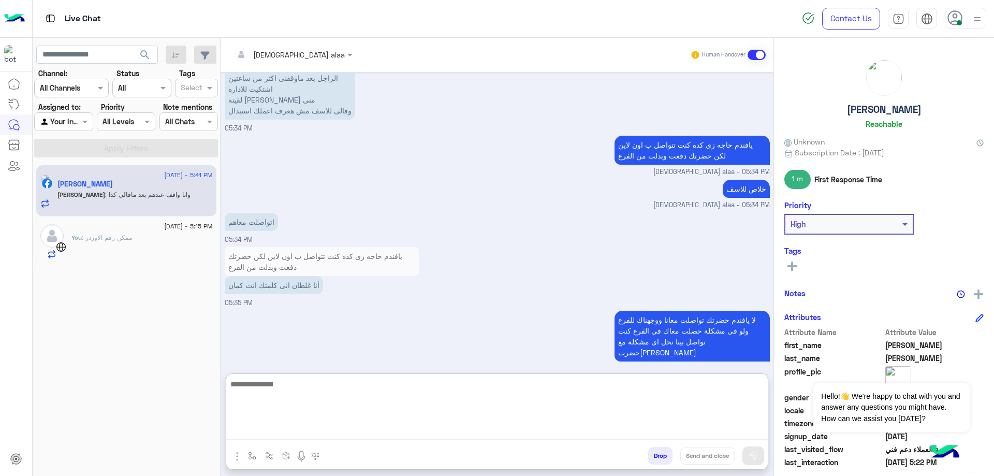
scroll to position [1260, 0]
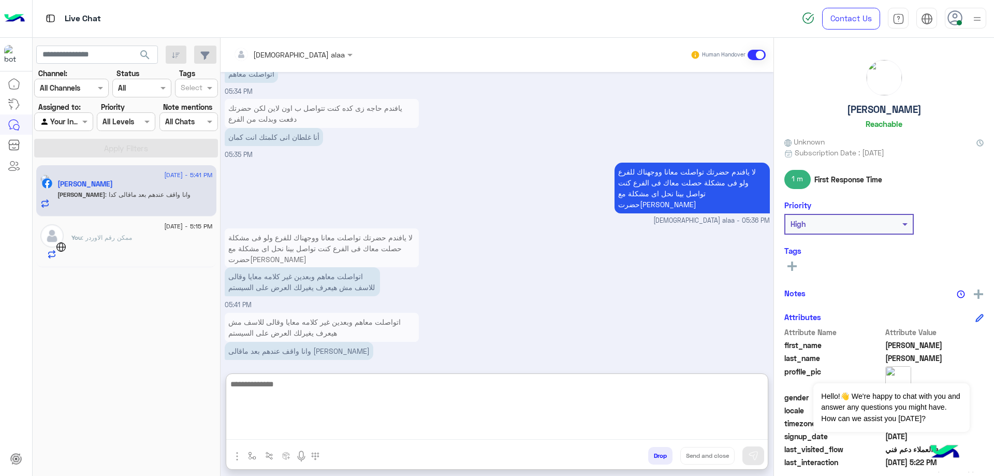
click at [462, 383] on textarea at bounding box center [497, 408] width 542 height 62
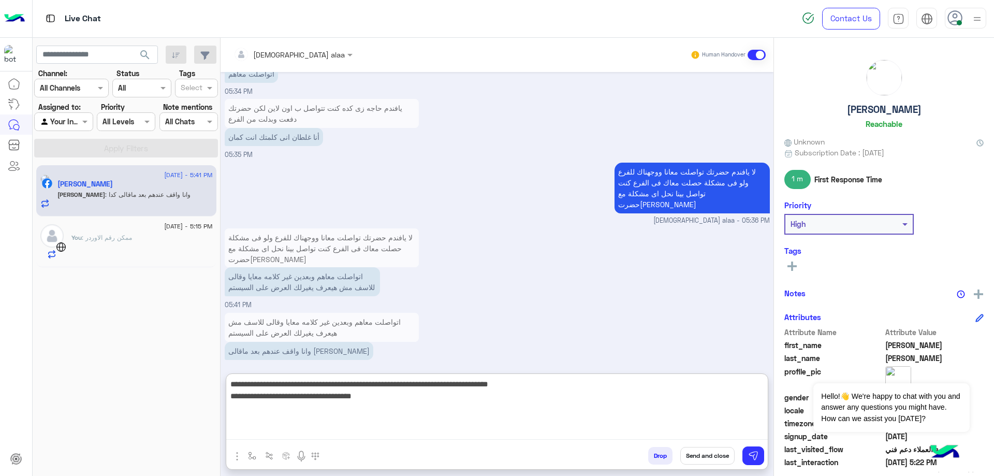
type textarea "**********"
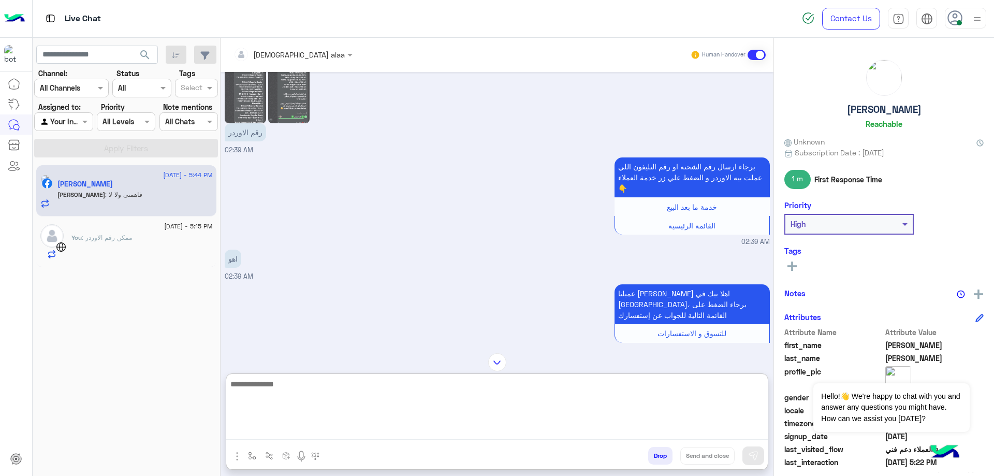
scroll to position [532, 0]
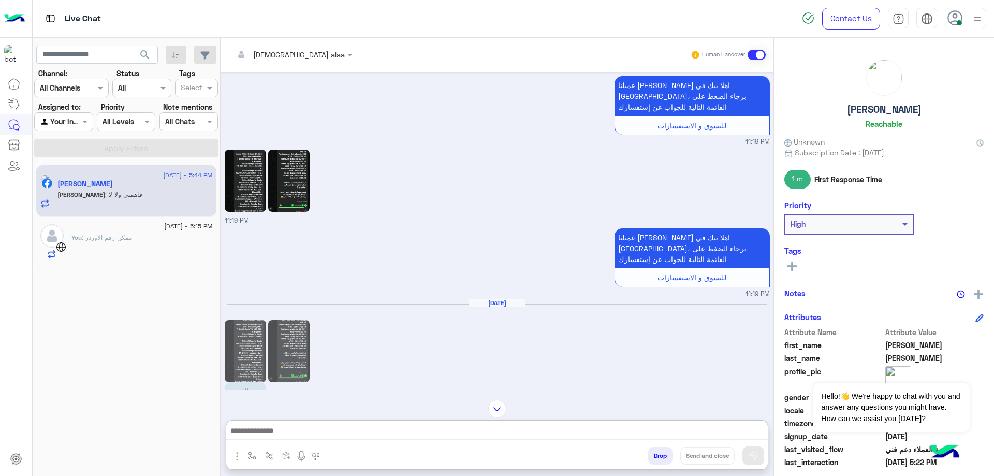
click at [241, 178] on img at bounding box center [245, 181] width 41 height 62
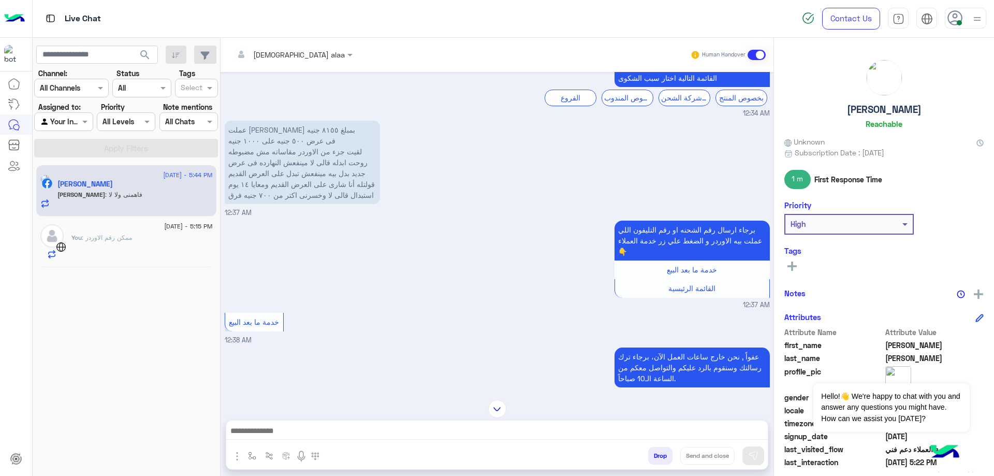
scroll to position [3036, 0]
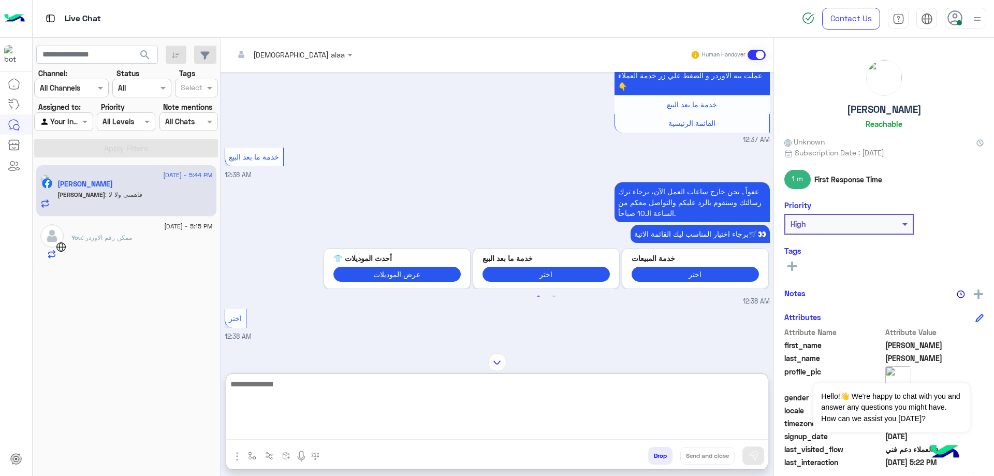
click at [336, 429] on textarea at bounding box center [497, 408] width 542 height 62
type textarea "**********"
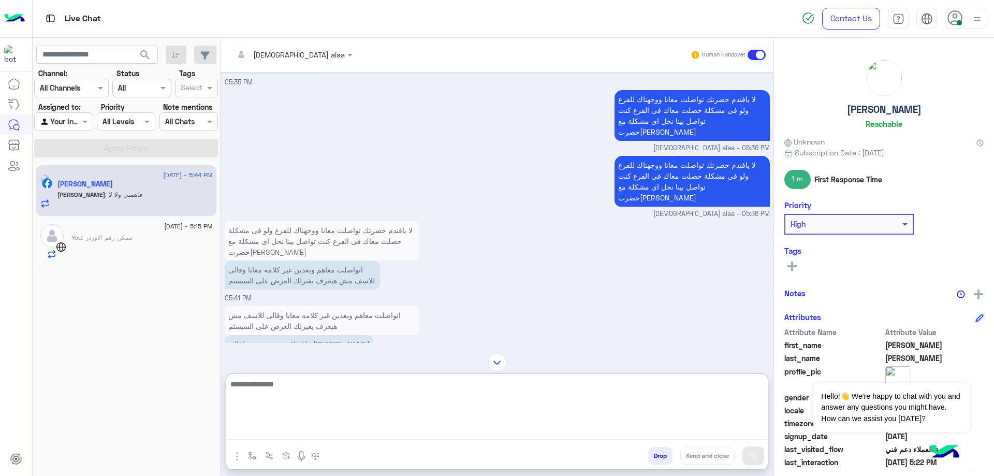
scroll to position [6658, 0]
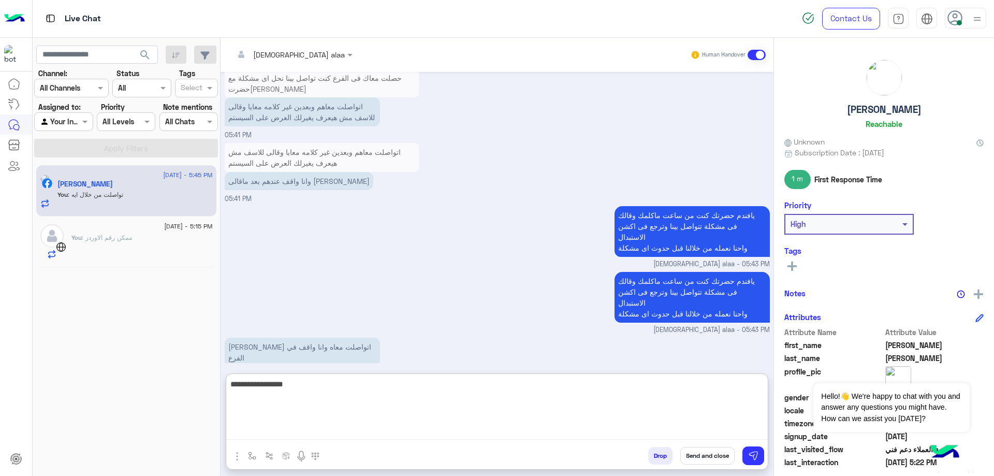
type textarea "**********"
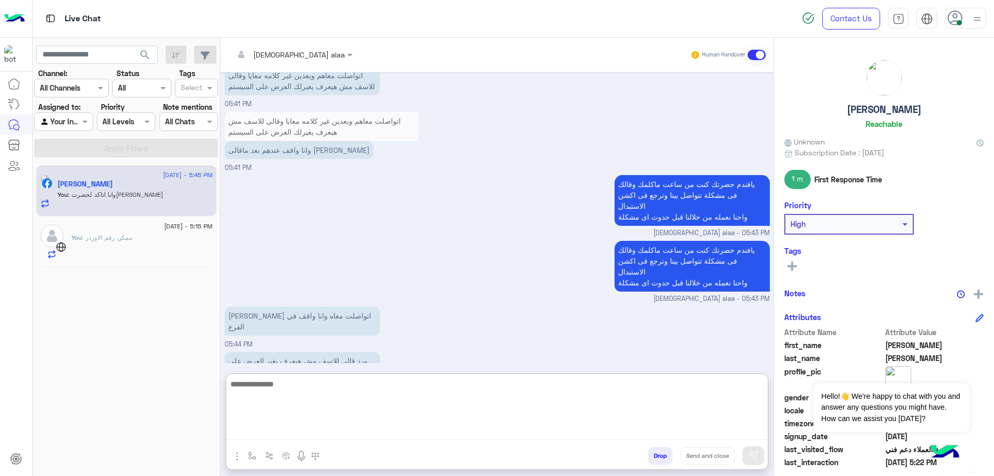
scroll to position [6691, 0]
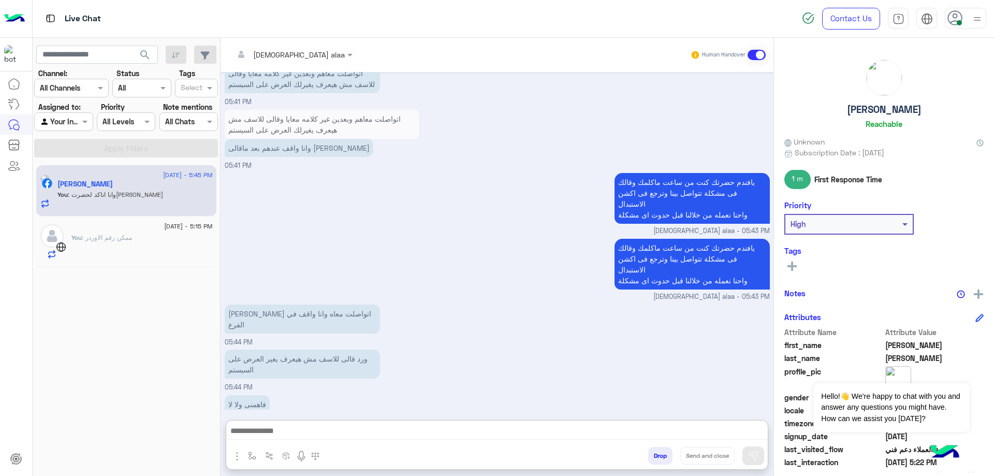
click at [128, 234] on span ": ممكن رقم الاوردر" at bounding box center [107, 238] width 50 height 8
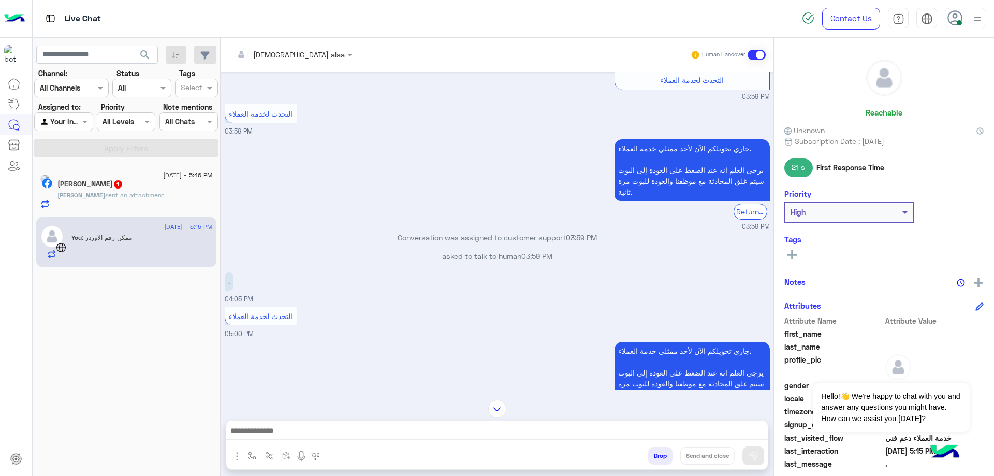
scroll to position [2034, 0]
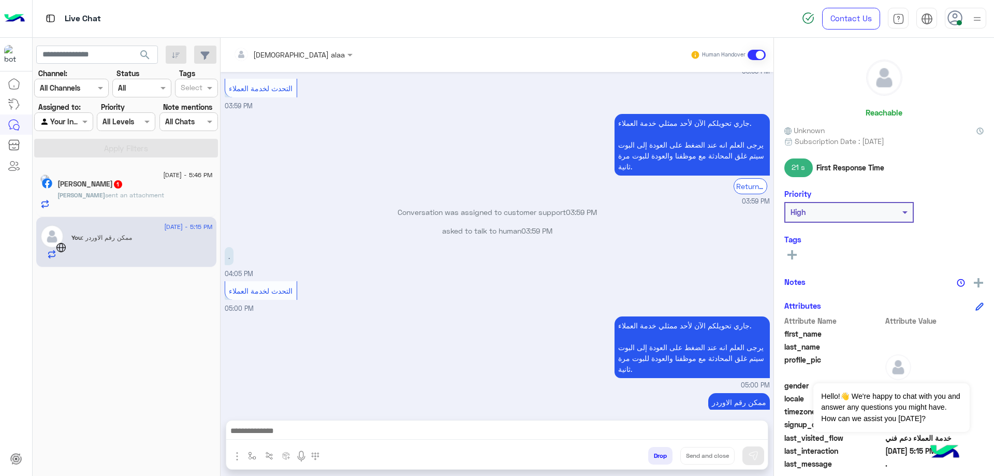
click at [132, 200] on div "[PERSON_NAME] sent an attachment" at bounding box center [134, 200] width 155 height 18
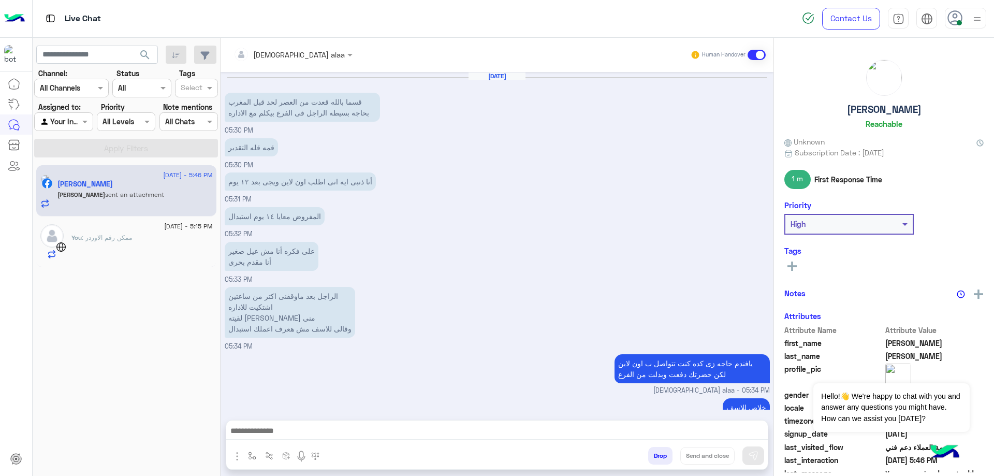
scroll to position [703, 0]
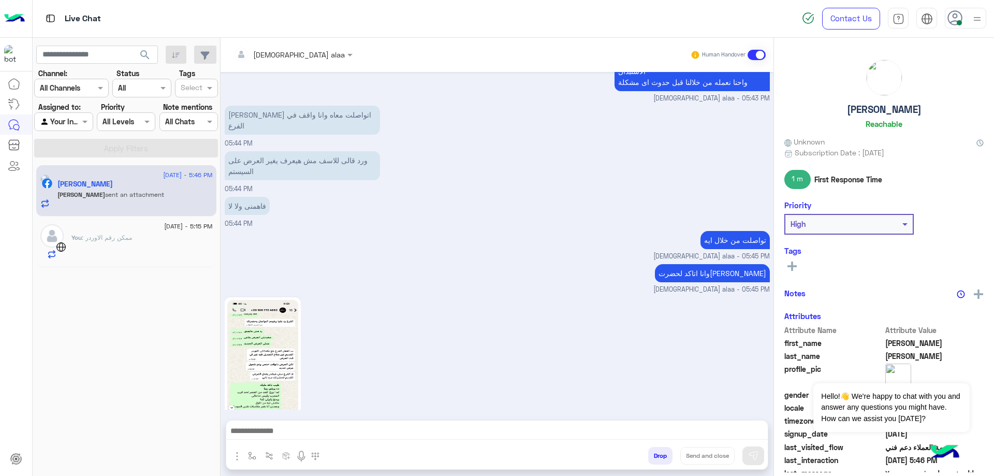
click at [262, 326] on img at bounding box center [262, 363] width 71 height 126
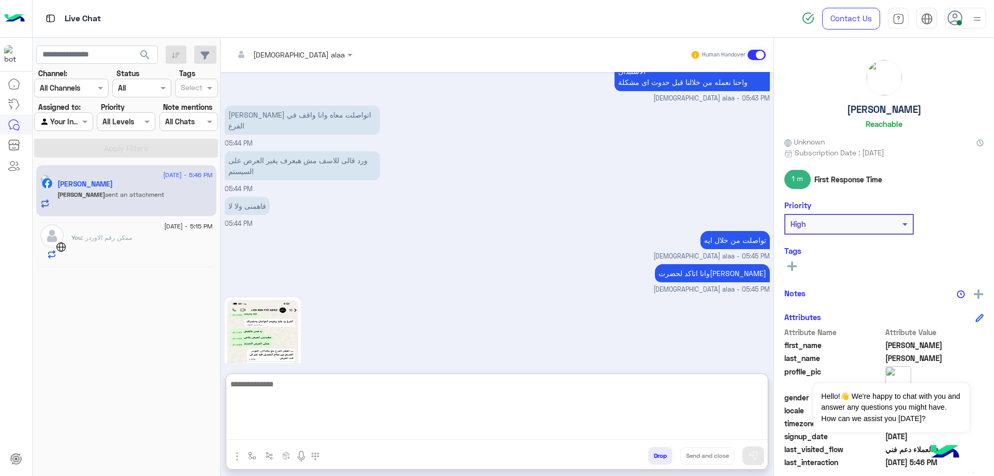
click at [380, 428] on textarea at bounding box center [497, 408] width 542 height 62
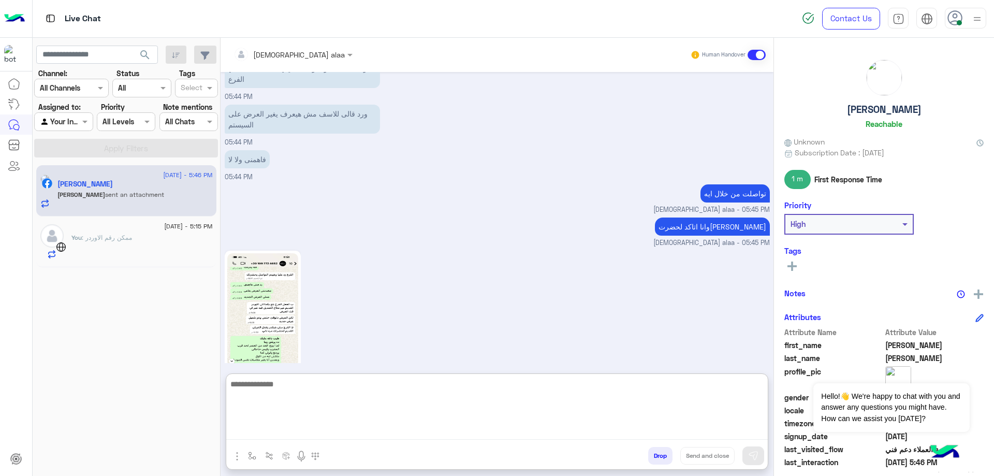
click at [442, 377] on textarea at bounding box center [497, 408] width 542 height 62
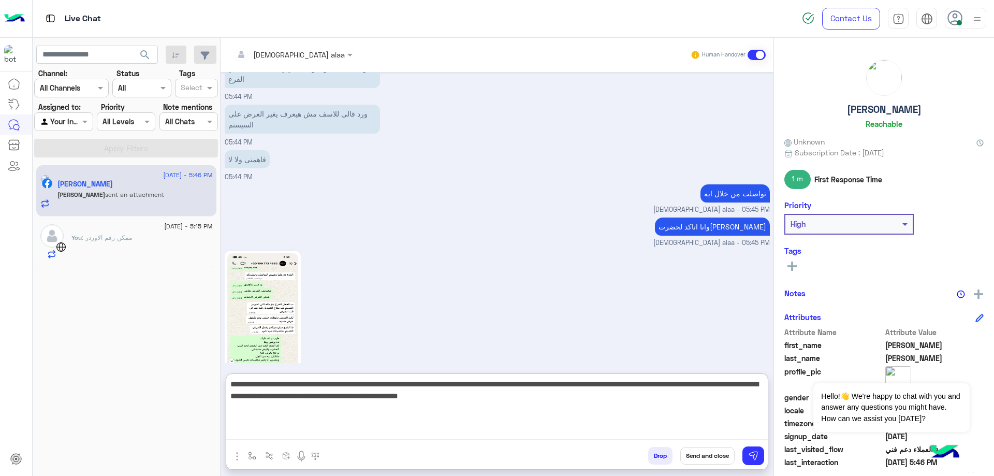
type textarea "**********"
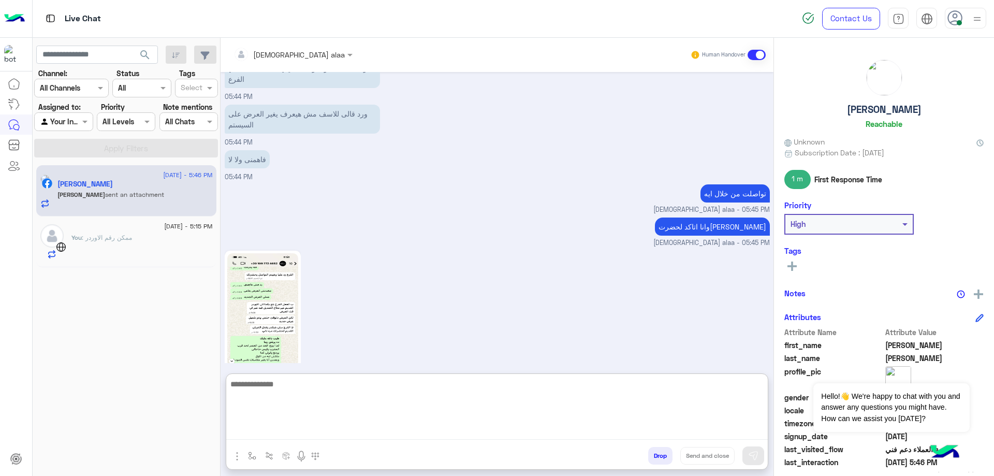
scroll to position [837, 0]
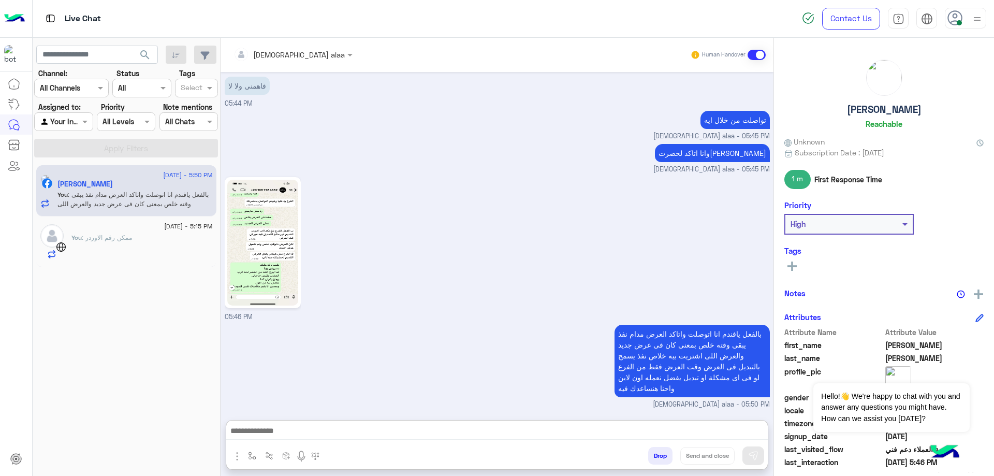
click at [119, 231] on div at bounding box center [141, 232] width 141 height 2
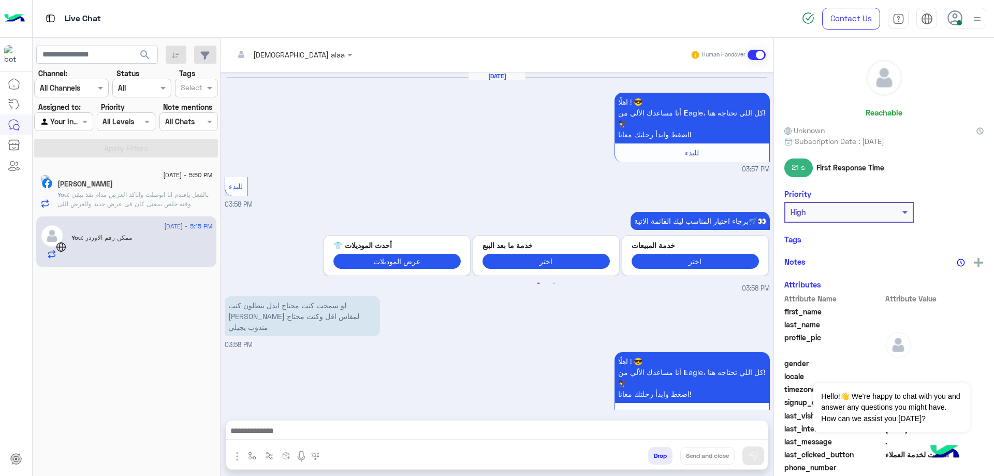
scroll to position [970, 0]
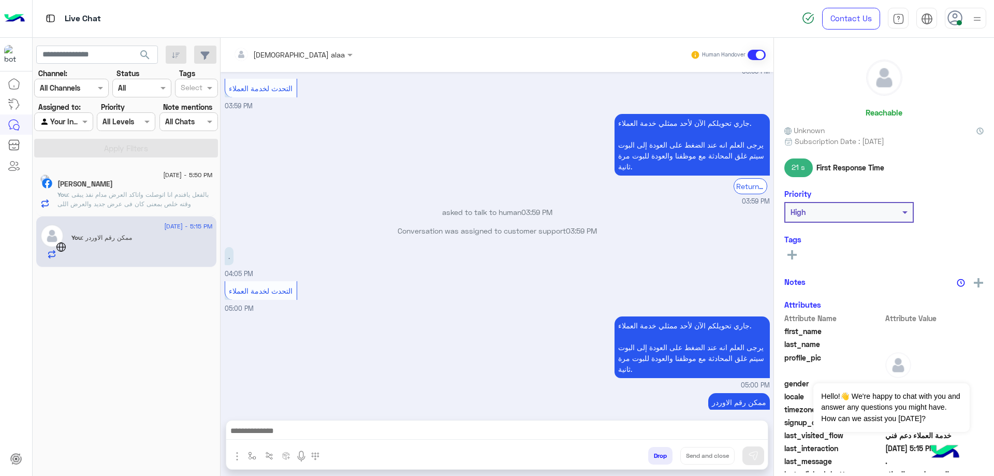
click at [650, 452] on button "Drop" at bounding box center [660, 456] width 24 height 18
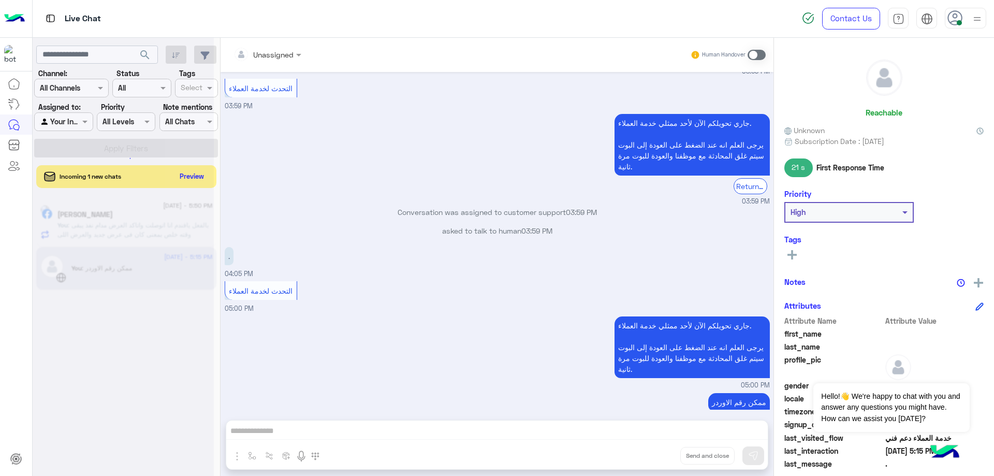
scroll to position [989, 0]
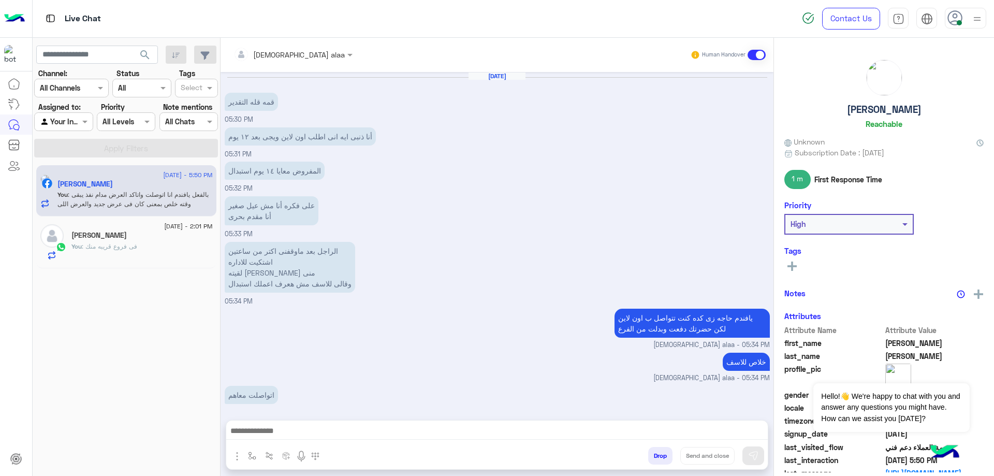
scroll to position [745, 0]
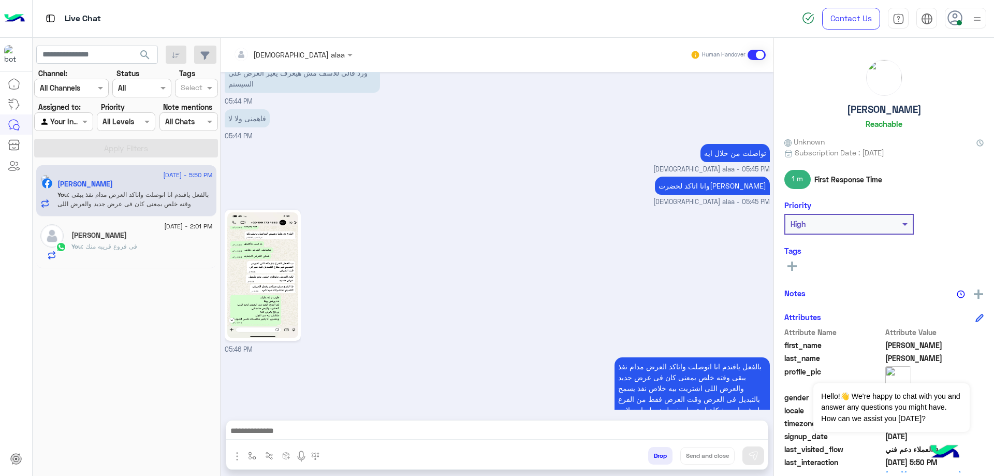
click at [142, 245] on div "You : فى فروع قريبه منك" at bounding box center [141, 251] width 141 height 18
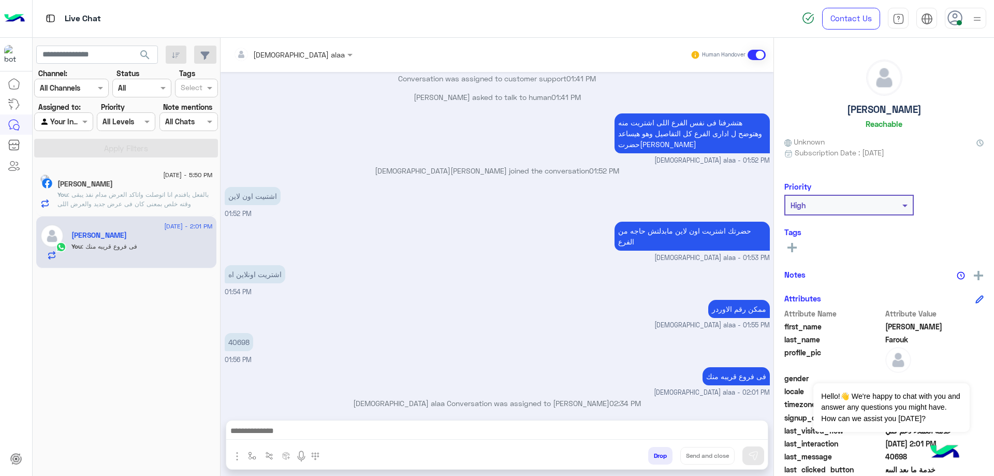
scroll to position [663, 0]
click at [652, 460] on button "Drop" at bounding box center [660, 456] width 24 height 18
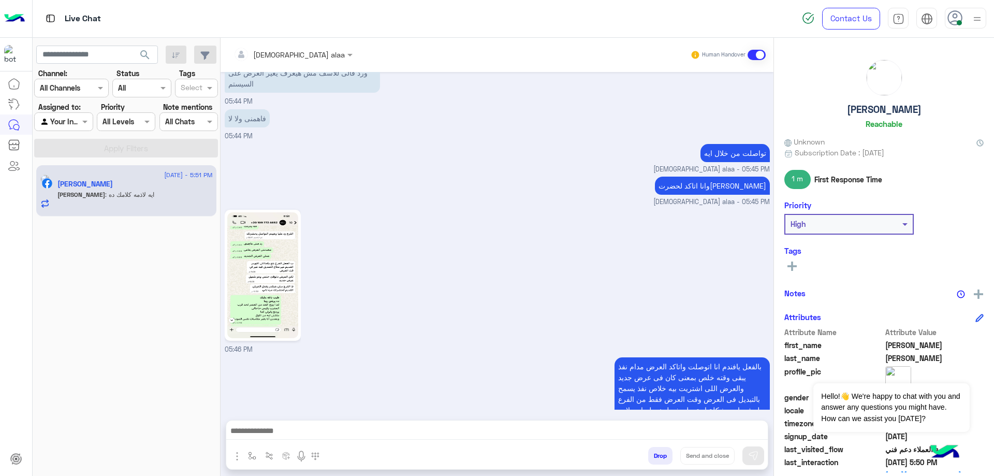
scroll to position [853, 0]
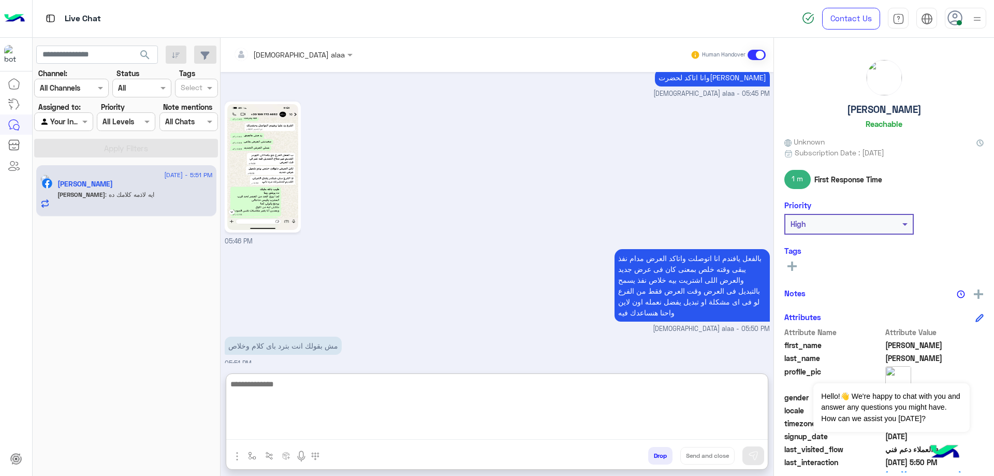
click at [361, 429] on textarea at bounding box center [497, 408] width 542 height 62
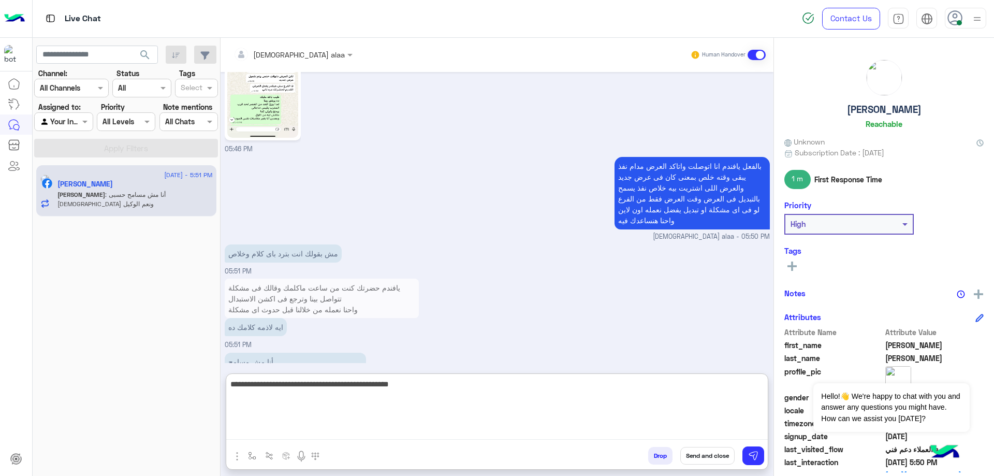
type textarea "**********"
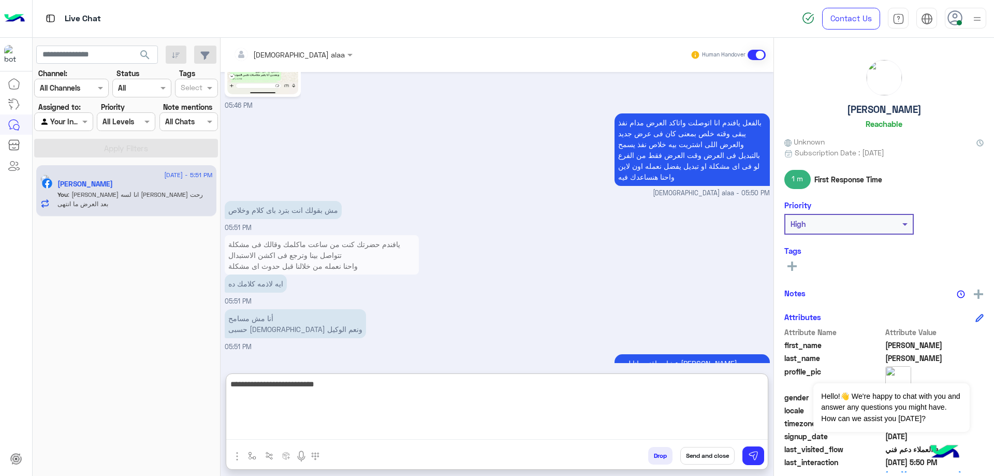
type textarea "**********"
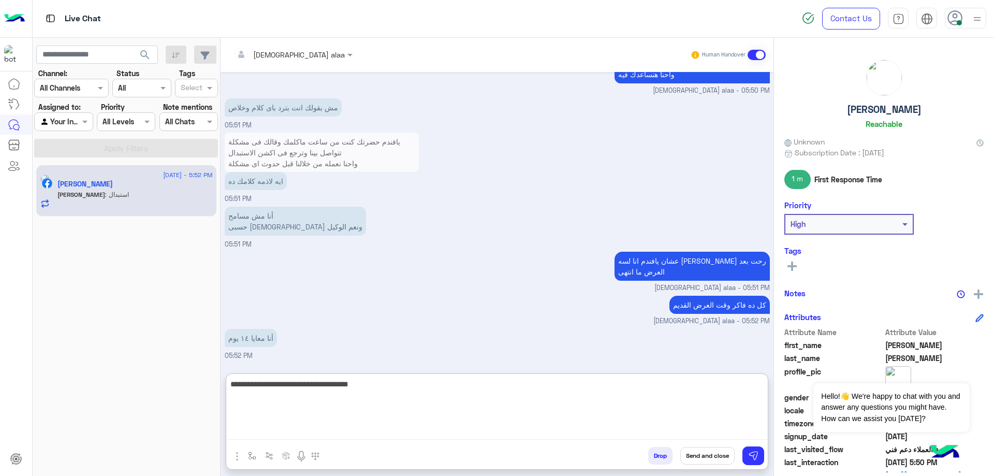
scroll to position [1125, 0]
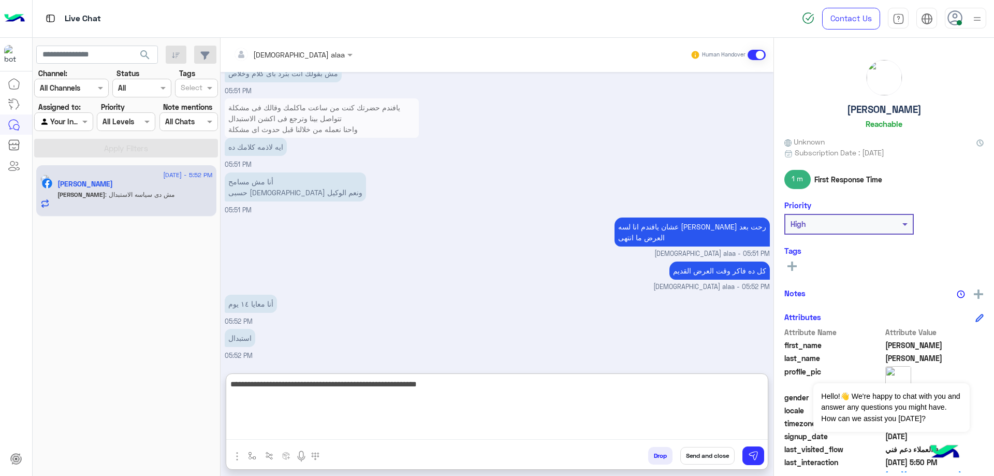
type textarea "**********"
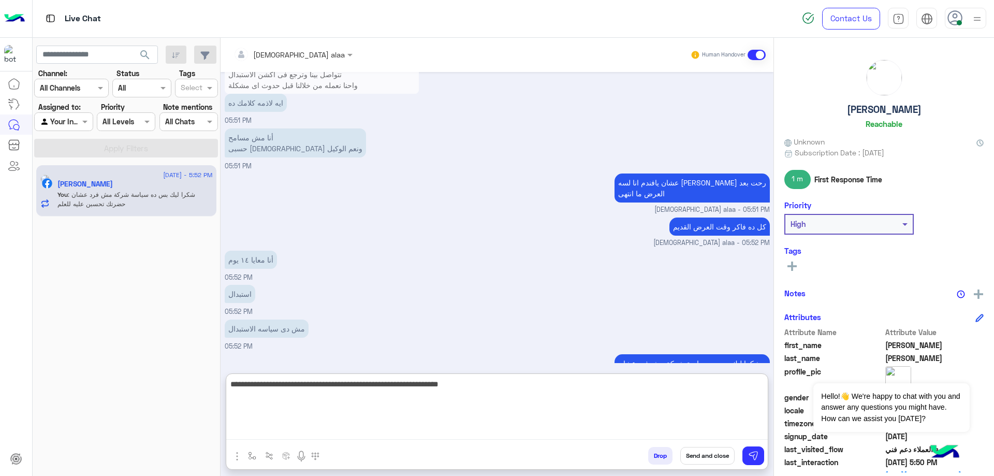
type textarea "**********"
type textarea "*"
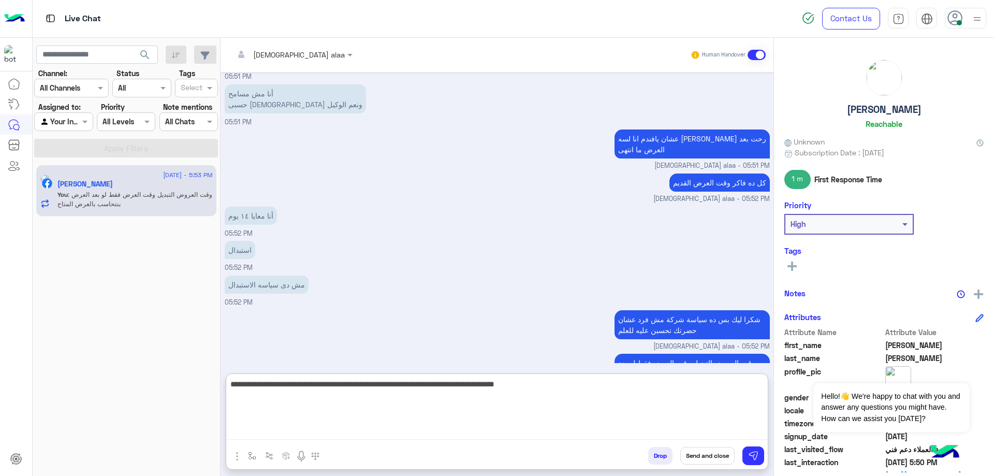
type textarea "**********"
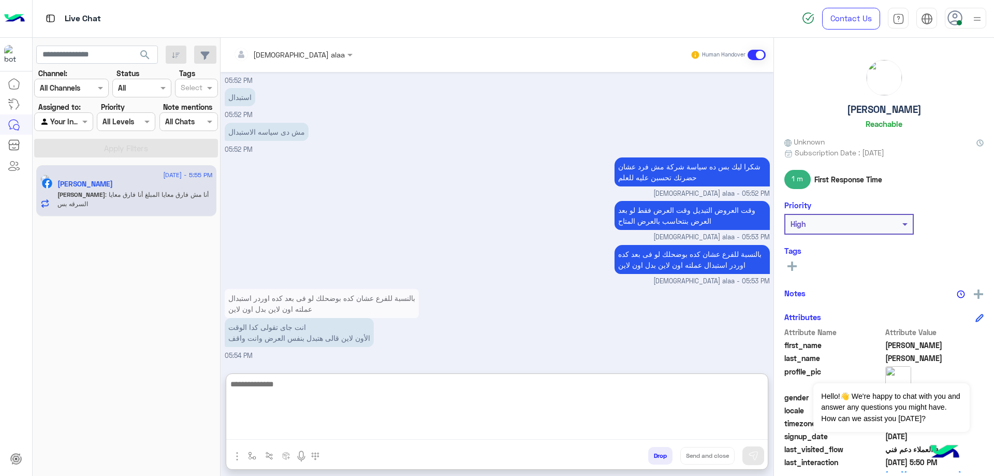
scroll to position [1411, 0]
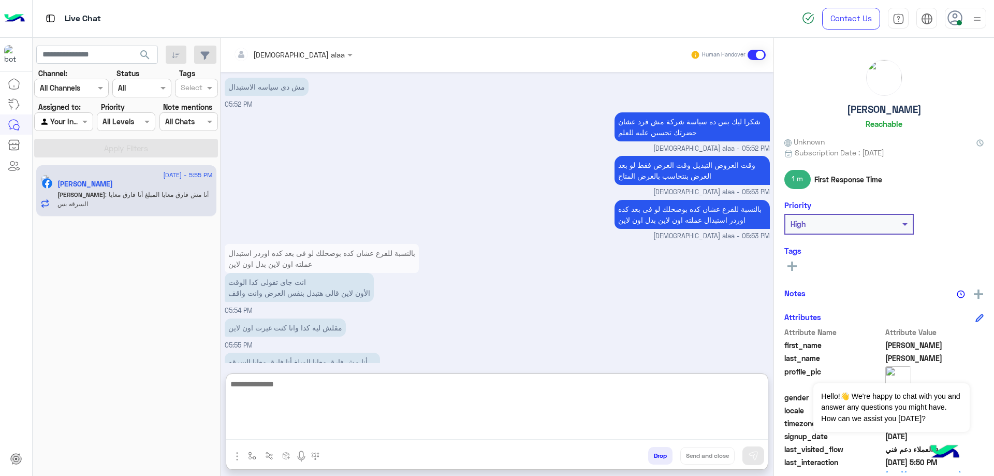
click at [398, 394] on textarea at bounding box center [497, 408] width 542 height 62
type textarea "**********"
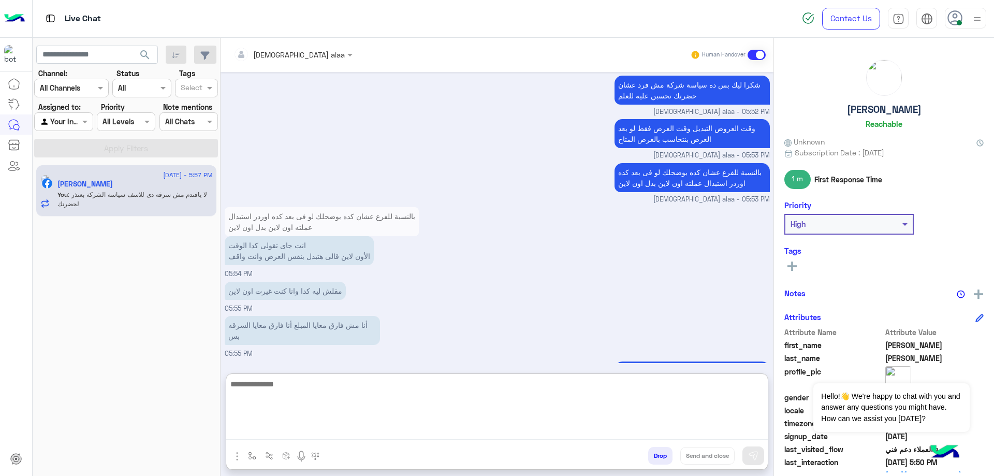
scroll to position [1455, 0]
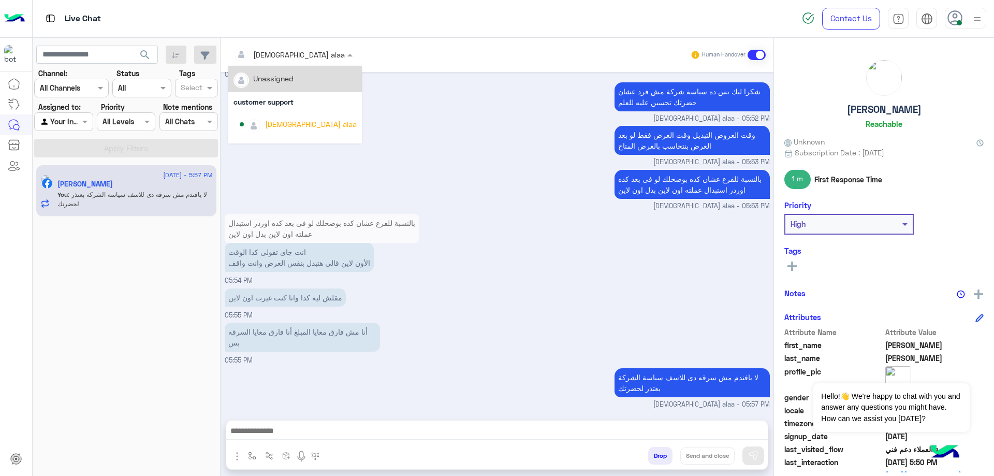
click at [260, 51] on input "text" at bounding box center [278, 54] width 89 height 11
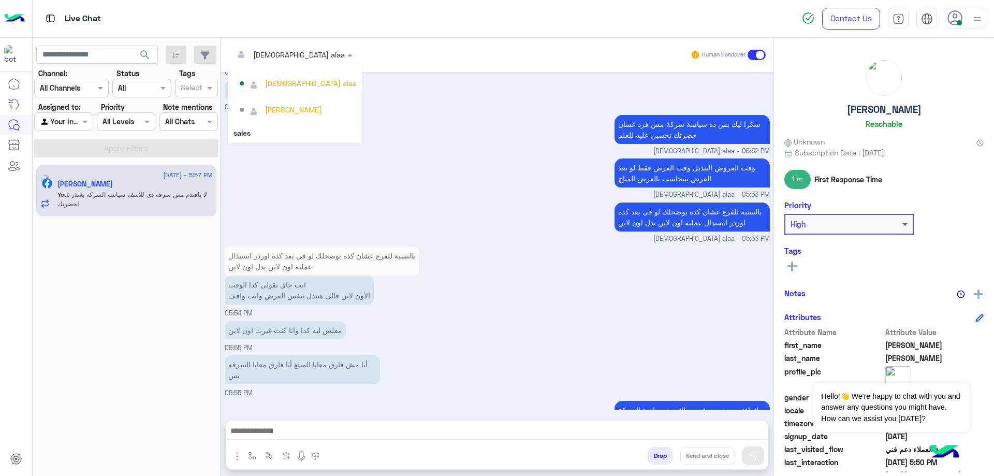
scroll to position [33, 0]
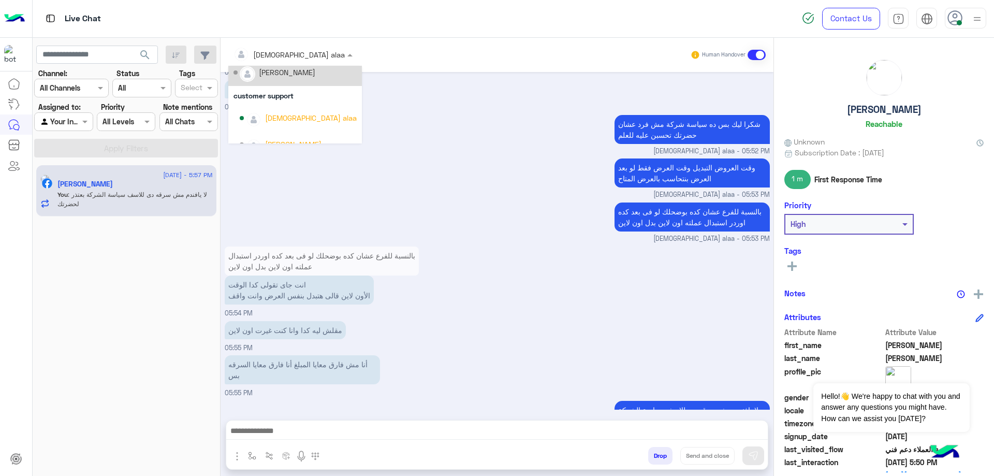
click at [311, 77] on div "[PERSON_NAME]" at bounding box center [287, 72] width 56 height 11
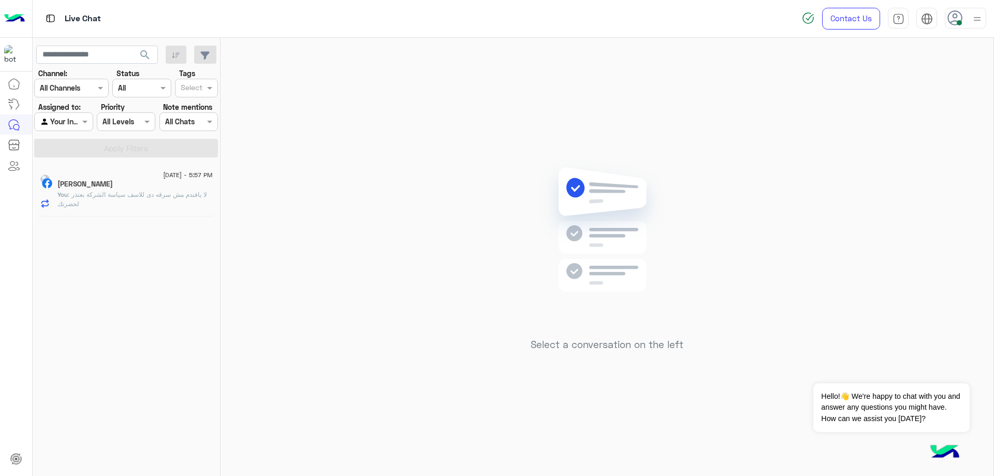
click at [182, 195] on span ": لا يافندم مش سرقه دى للاسف سياسة الشركة بعتذر لحضرتك" at bounding box center [132, 199] width 150 height 17
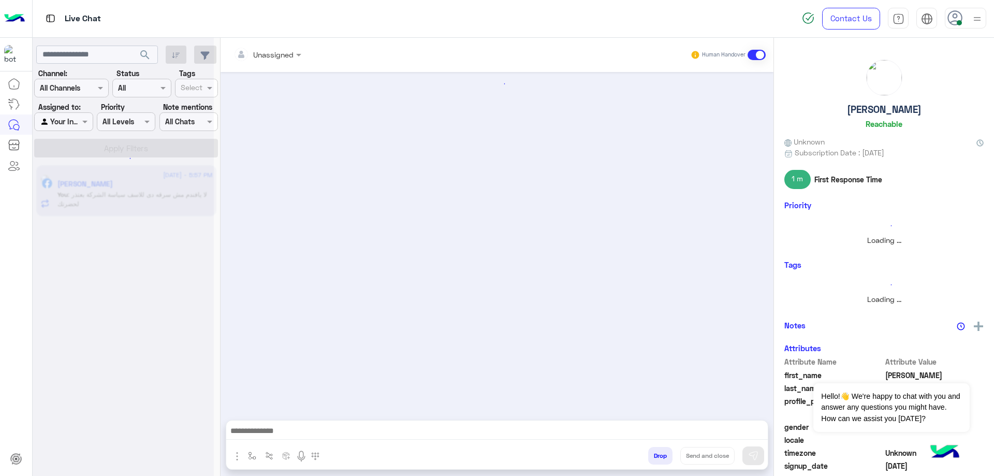
scroll to position [664, 0]
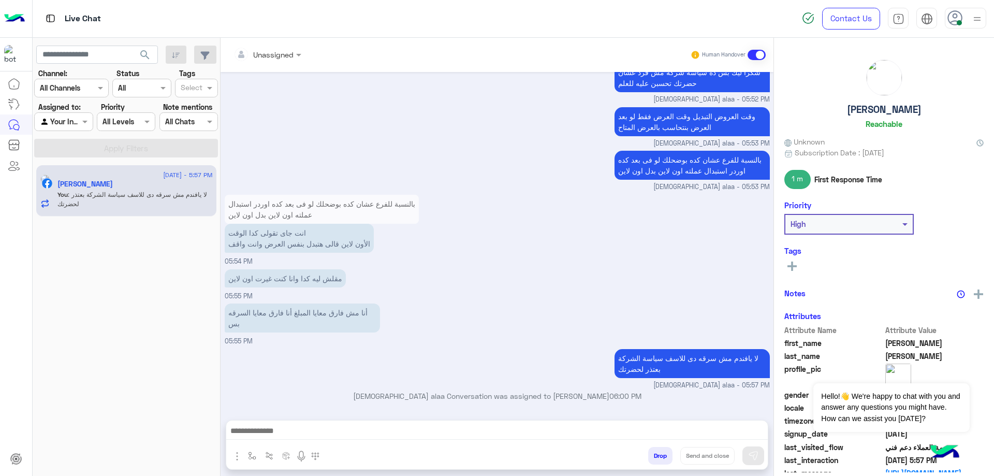
click at [659, 462] on button "Drop" at bounding box center [660, 456] width 24 height 18
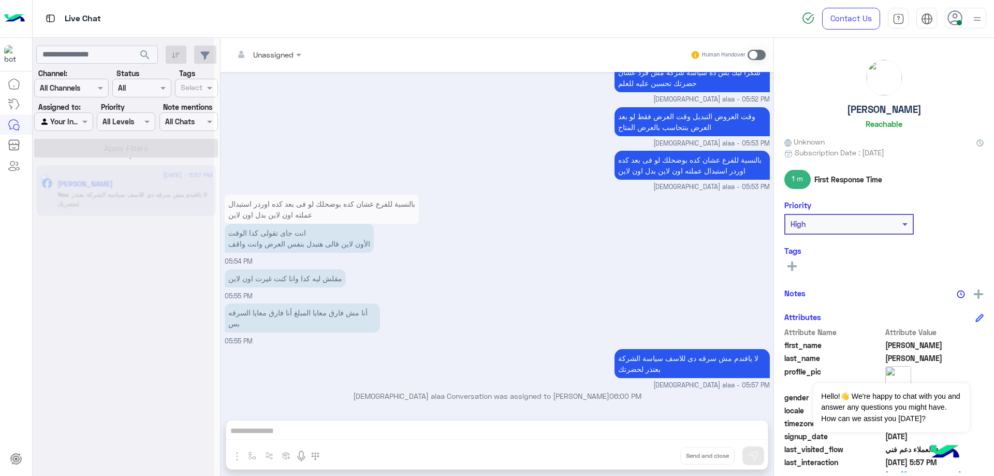
scroll to position [683, 0]
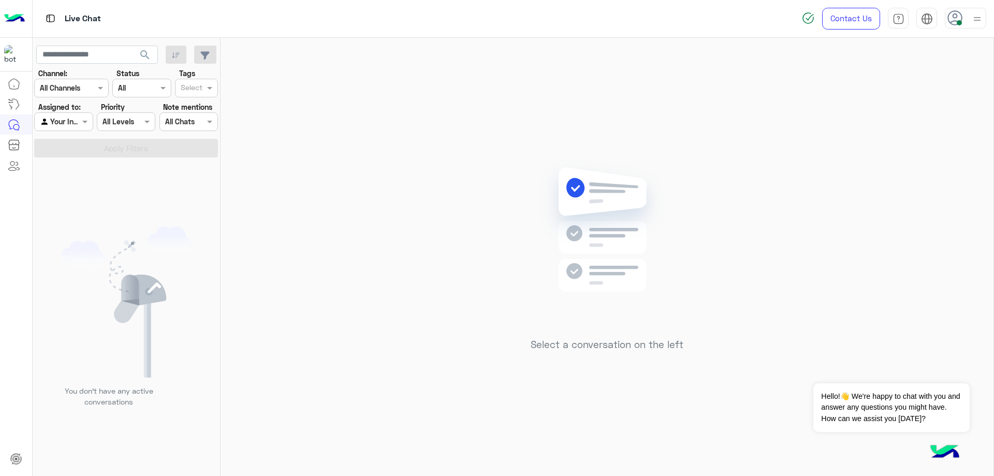
click at [961, 17] on icon at bounding box center [956, 18] width 16 height 16
click at [943, 145] on label "Offline" at bounding box center [921, 147] width 113 height 19
